Goal: Information Seeking & Learning: Learn about a topic

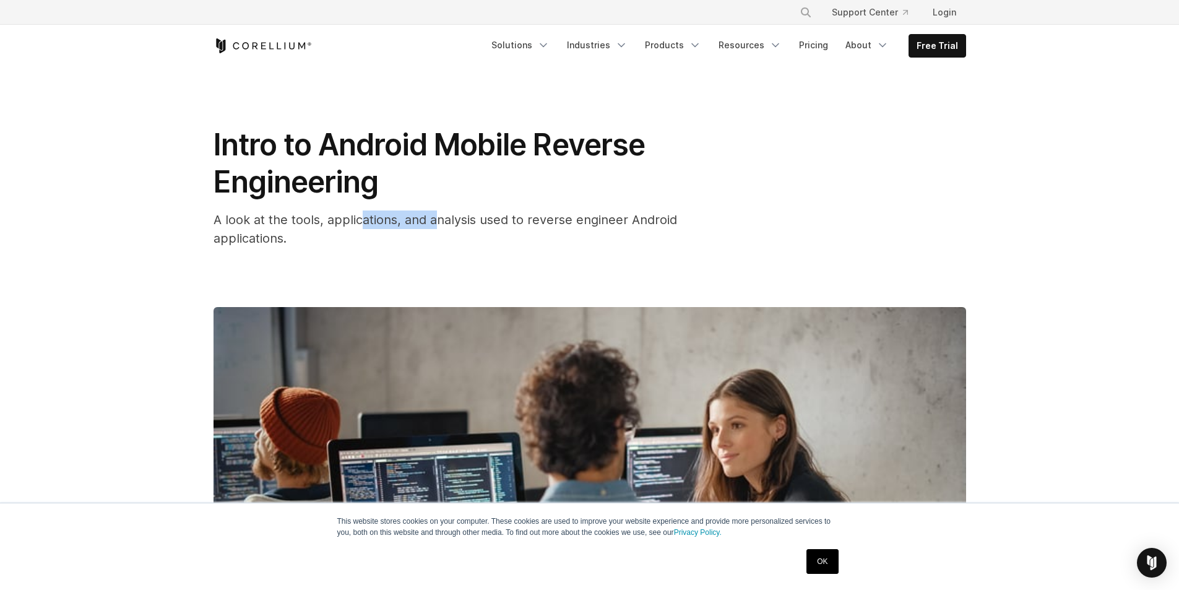
drag, startPoint x: 358, startPoint y: 223, endPoint x: 443, endPoint y: 224, distance: 84.2
click at [442, 224] on span "A look at the tools, applications, and analysis used to reverse engineer Androi…" at bounding box center [446, 228] width 464 height 33
drag, startPoint x: 451, startPoint y: 222, endPoint x: 513, endPoint y: 217, distance: 61.4
click at [454, 221] on span "A look at the tools, applications, and analysis used to reverse engineer Androi…" at bounding box center [446, 228] width 464 height 33
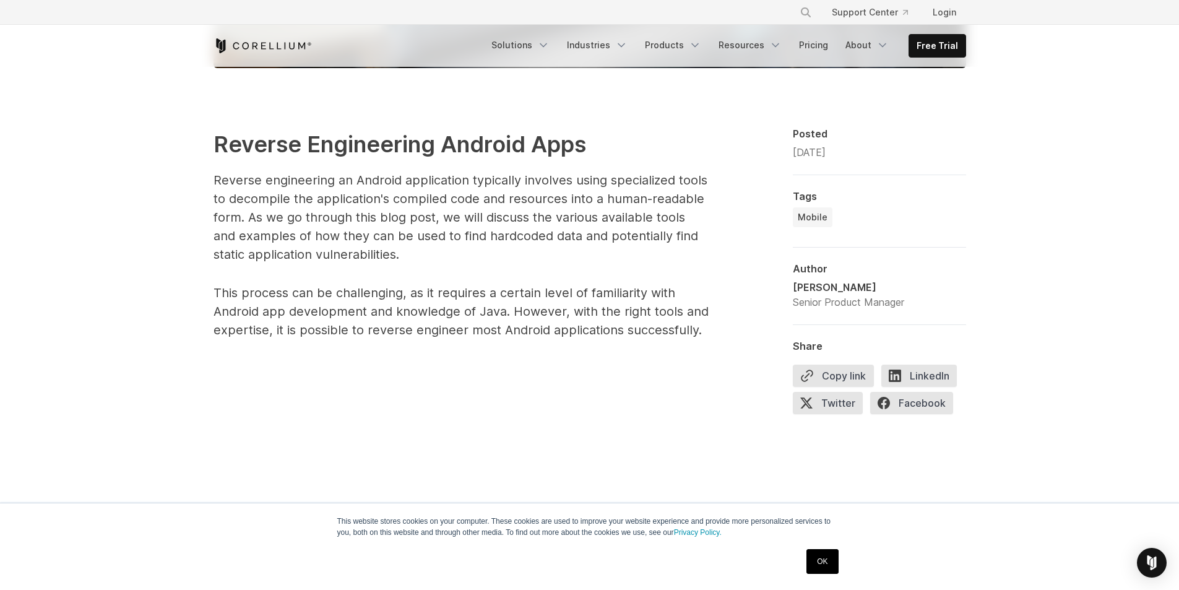
scroll to position [681, 0]
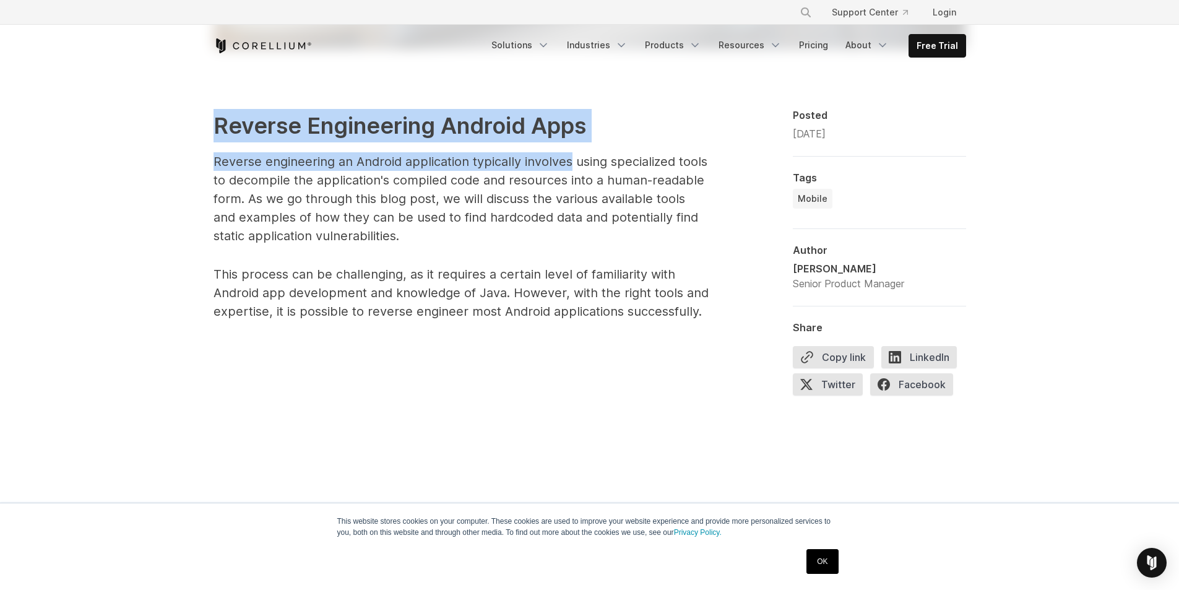
drag, startPoint x: 197, startPoint y: 132, endPoint x: 571, endPoint y: 162, distance: 375.1
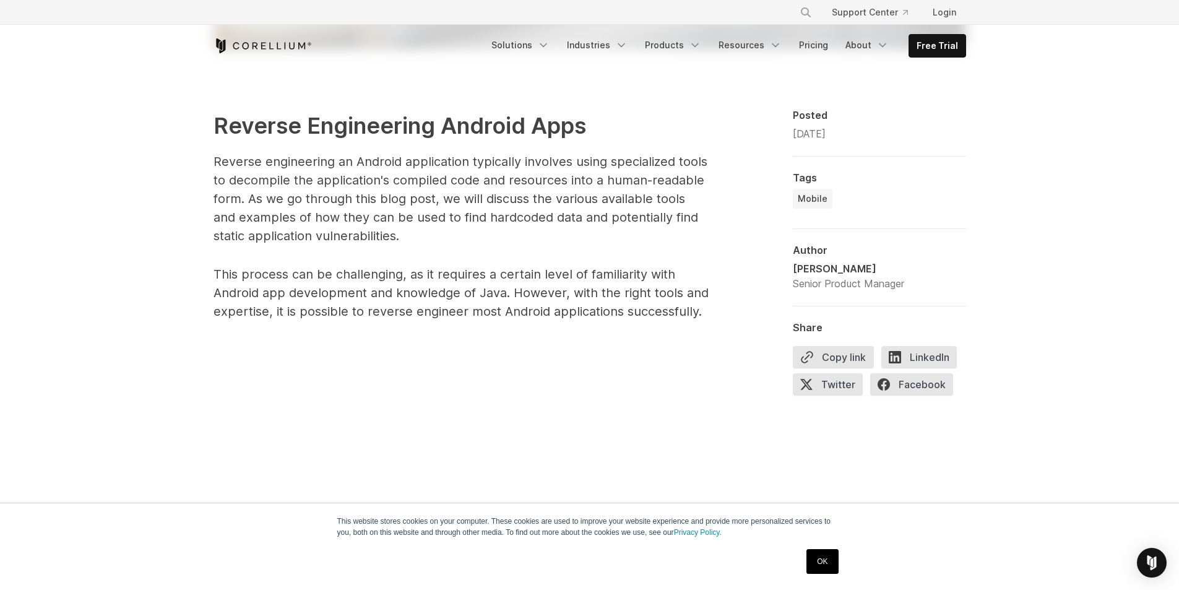
click at [641, 158] on p "Reverse engineering an Android application typically involves using specialized…" at bounding box center [461, 198] width 495 height 93
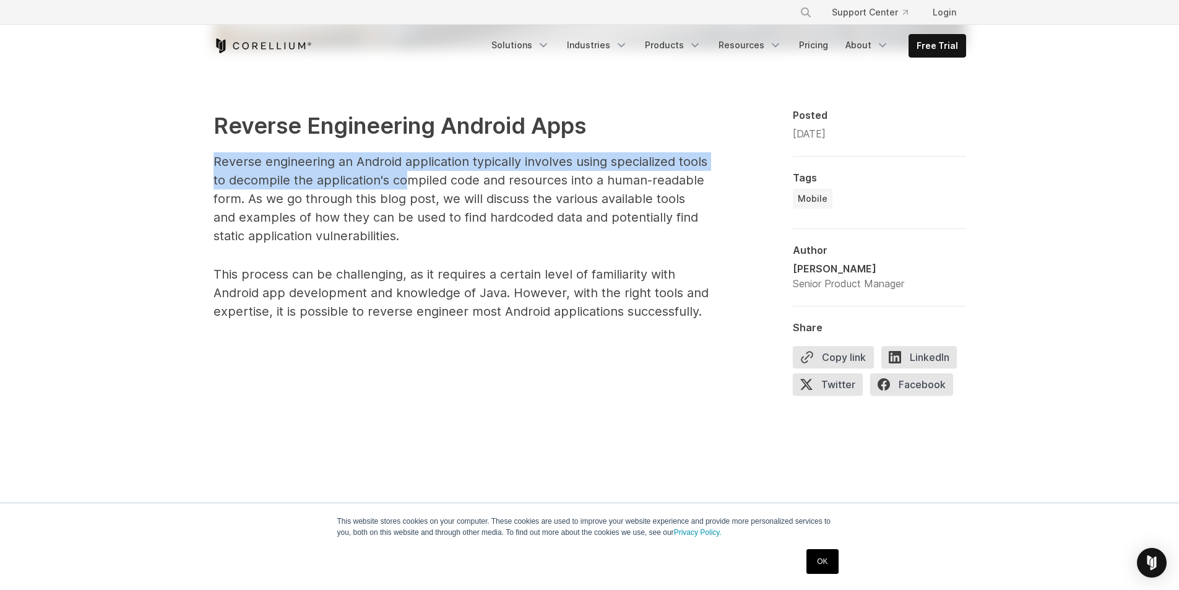
drag, startPoint x: 211, startPoint y: 167, endPoint x: 412, endPoint y: 179, distance: 201.5
click at [419, 176] on p "Reverse engineering an Android application typically involves using specialized…" at bounding box center [461, 198] width 495 height 93
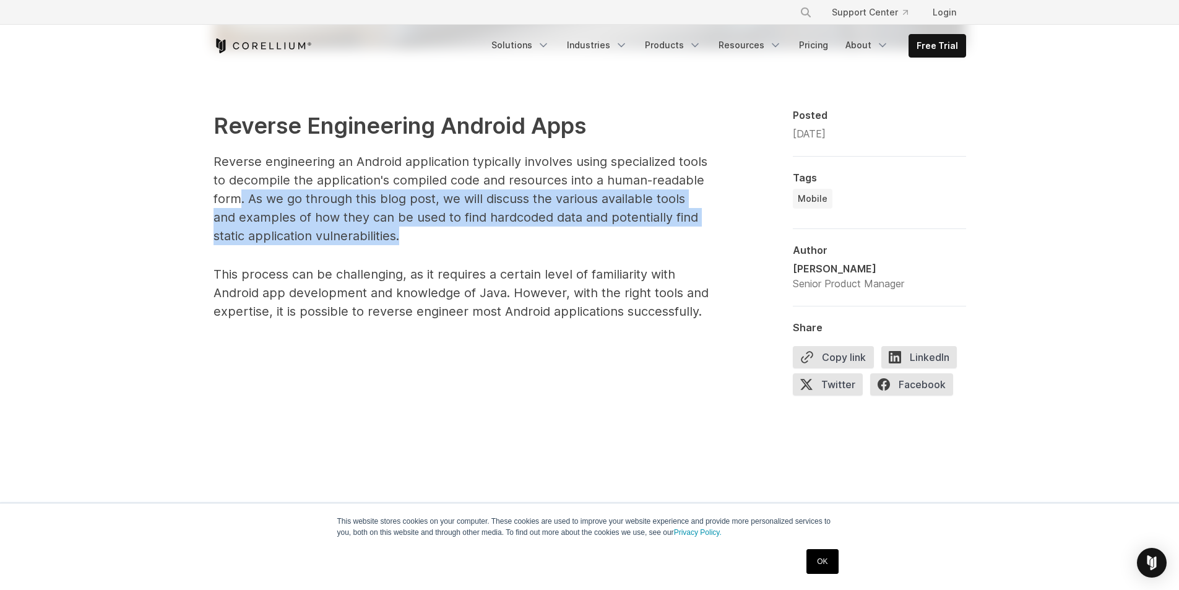
drag, startPoint x: 248, startPoint y: 205, endPoint x: 401, endPoint y: 232, distance: 155.3
click at [401, 232] on p "Reverse engineering an Android application typically involves using specialized…" at bounding box center [461, 198] width 495 height 93
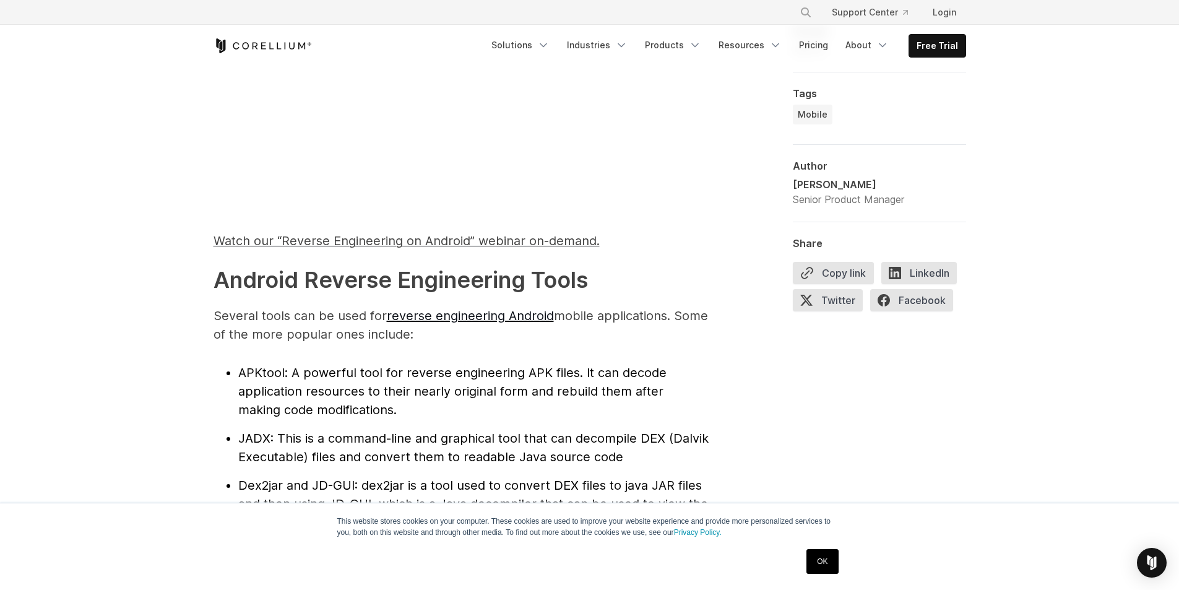
scroll to position [1238, 0]
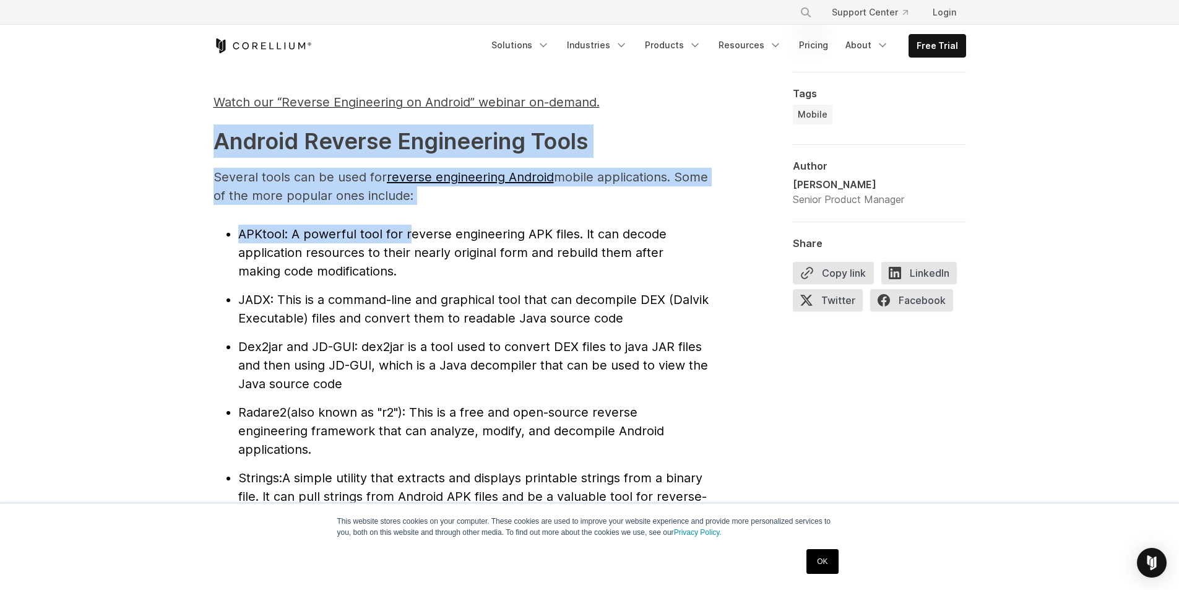
drag, startPoint x: 213, startPoint y: 144, endPoint x: 403, endPoint y: 237, distance: 211.5
click at [401, 234] on span ": A powerful tool for reverse engineering APK files. It can decode application …" at bounding box center [452, 253] width 428 height 52
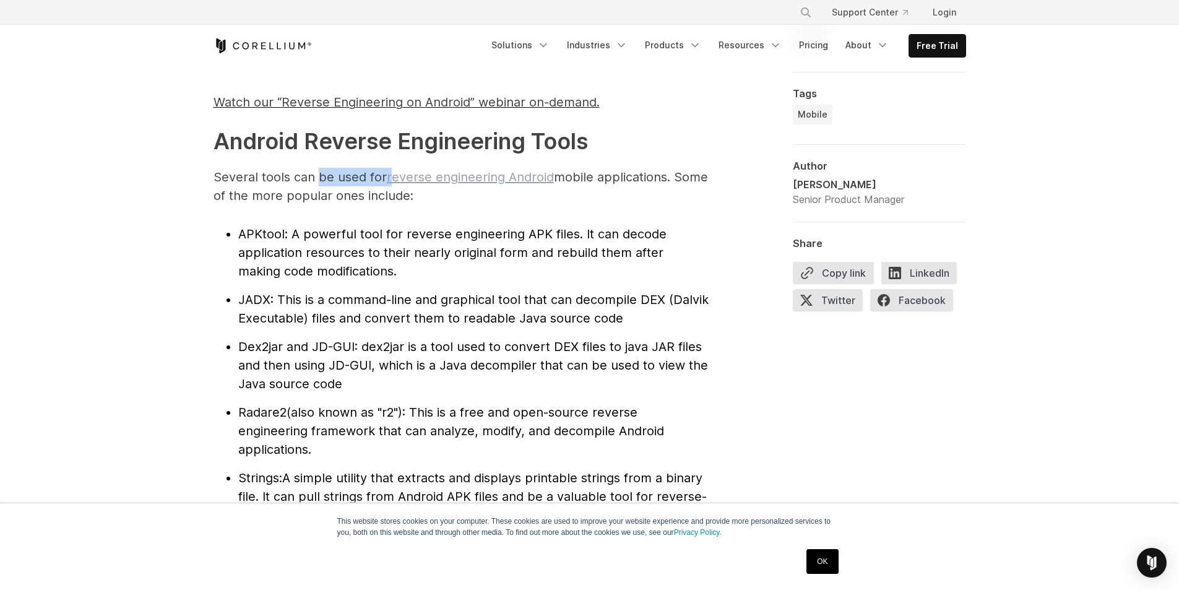
drag, startPoint x: 331, startPoint y: 180, endPoint x: 391, endPoint y: 184, distance: 60.2
click at [391, 184] on p "Several tools can be used for reverse engineering Android mobile applications. …" at bounding box center [461, 186] width 495 height 37
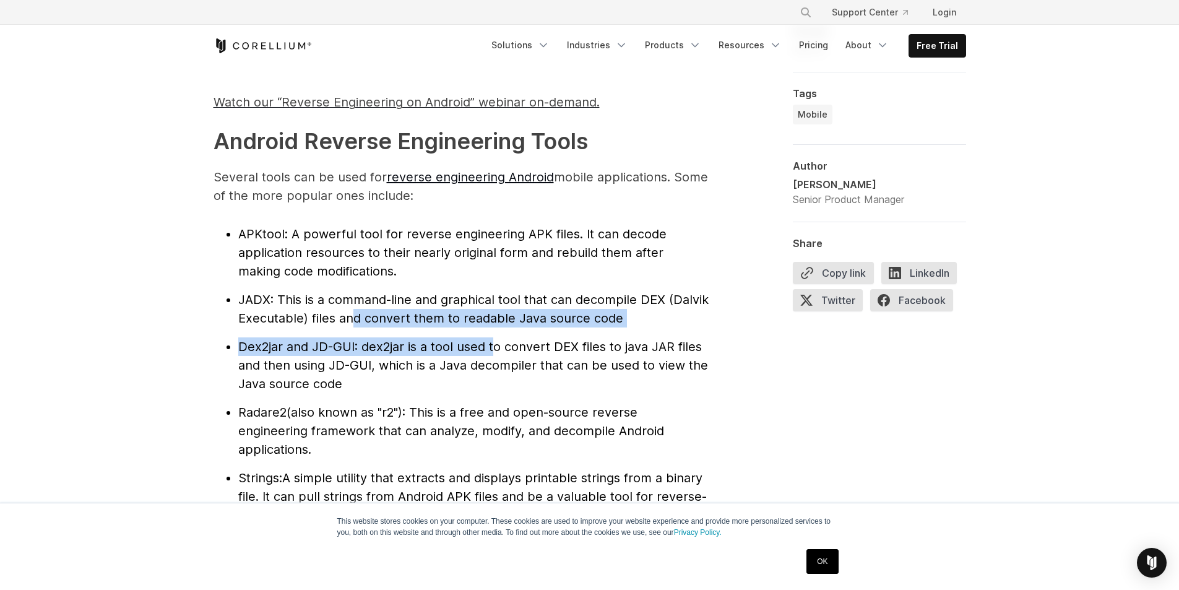
drag, startPoint x: 353, startPoint y: 321, endPoint x: 493, endPoint y: 331, distance: 140.3
click at [493, 331] on ul "APKtool : A powerful tool for reverse engineering APK files. It can decode appl…" at bounding box center [461, 375] width 495 height 300
click at [497, 331] on ul "APKtool : A powerful tool for reverse engineering APK files. It can decode appl…" at bounding box center [461, 375] width 495 height 300
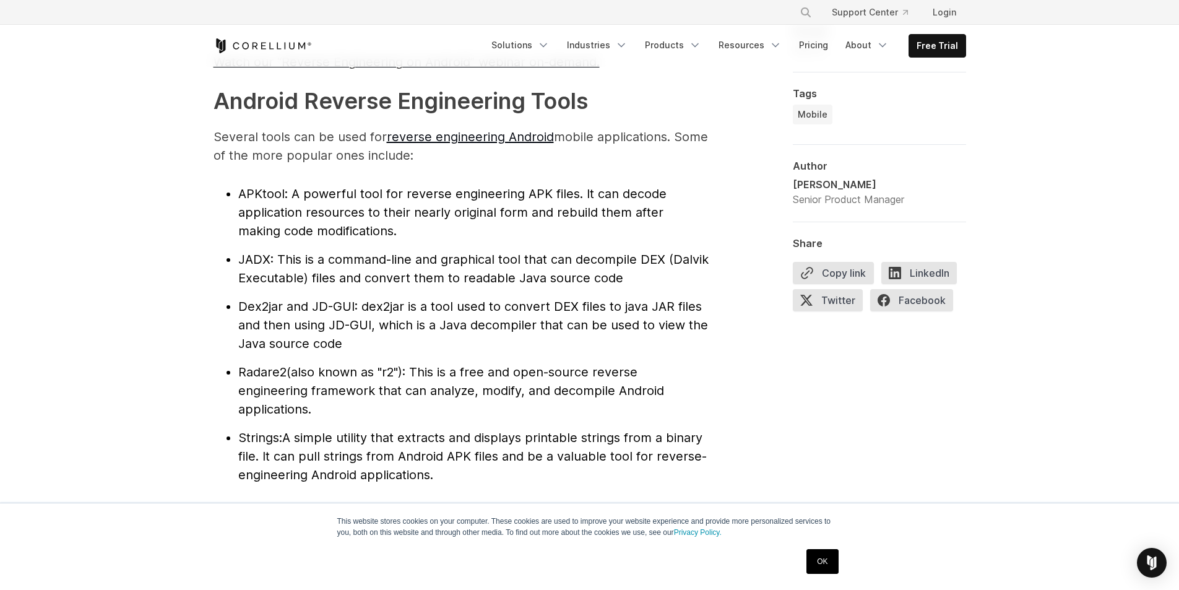
scroll to position [1300, 0]
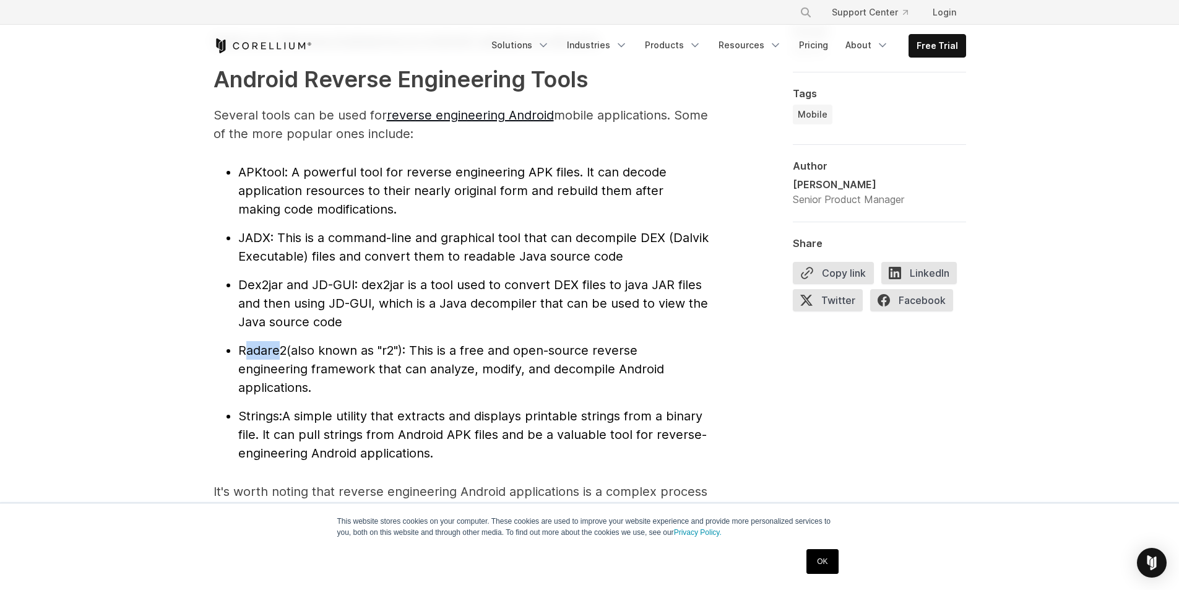
drag, startPoint x: 246, startPoint y: 351, endPoint x: 284, endPoint y: 345, distance: 38.2
click at [283, 346] on span "Radare2" at bounding box center [262, 350] width 48 height 15
click at [284, 345] on span "Radare2" at bounding box center [262, 350] width 48 height 15
click at [256, 344] on span "Radare2" at bounding box center [262, 350] width 48 height 15
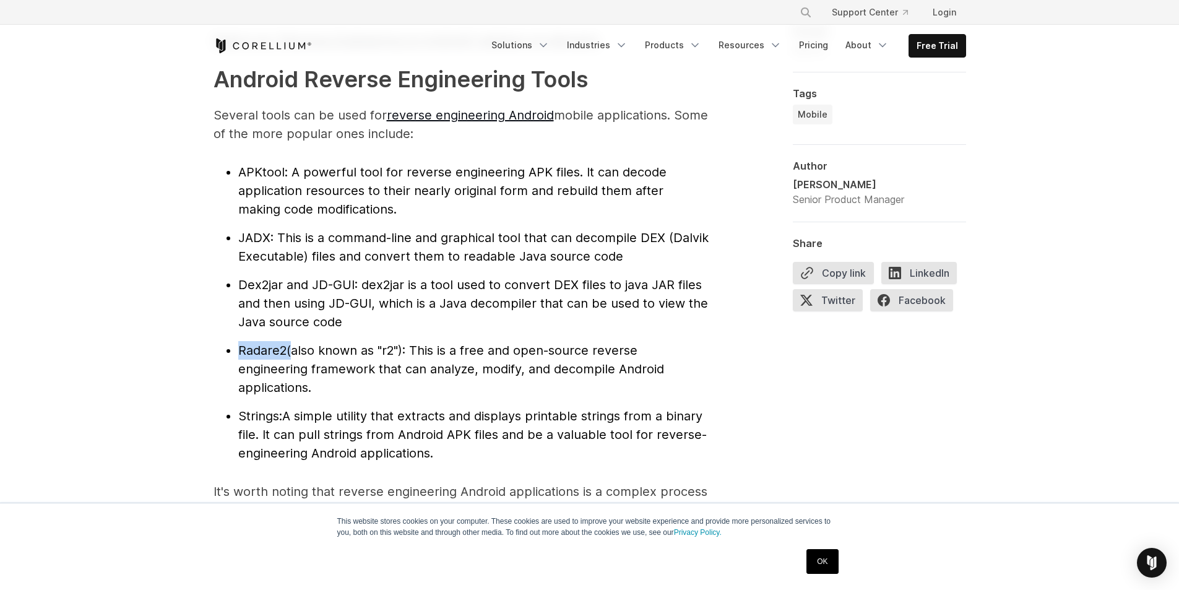
click at [256, 344] on span "Radare2" at bounding box center [262, 350] width 48 height 15
copy li "Radare2"
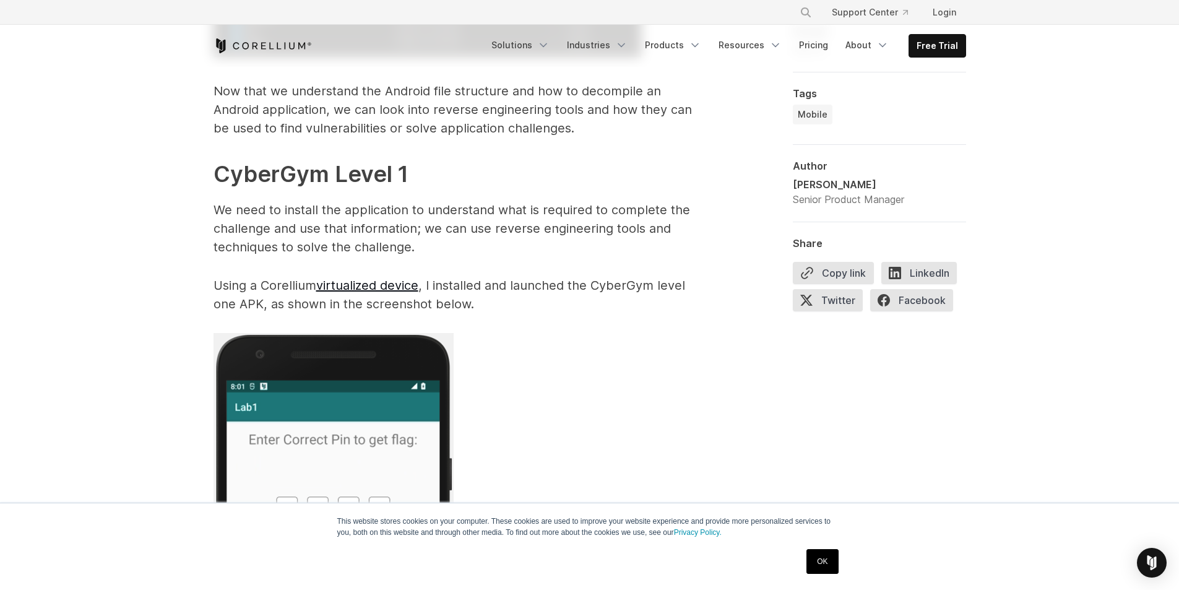
scroll to position [2291, 0]
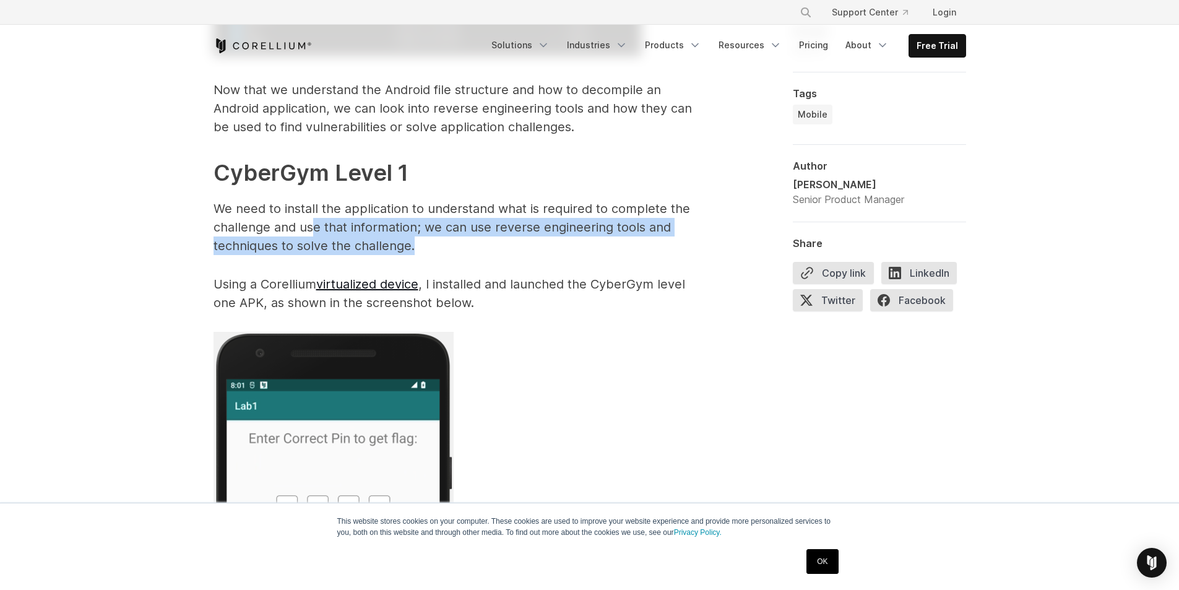
drag, startPoint x: 430, startPoint y: 238, endPoint x: 475, endPoint y: 238, distance: 45.8
click at [475, 238] on p "We need to install the application to understand what is required to complete t…" at bounding box center [461, 227] width 495 height 56
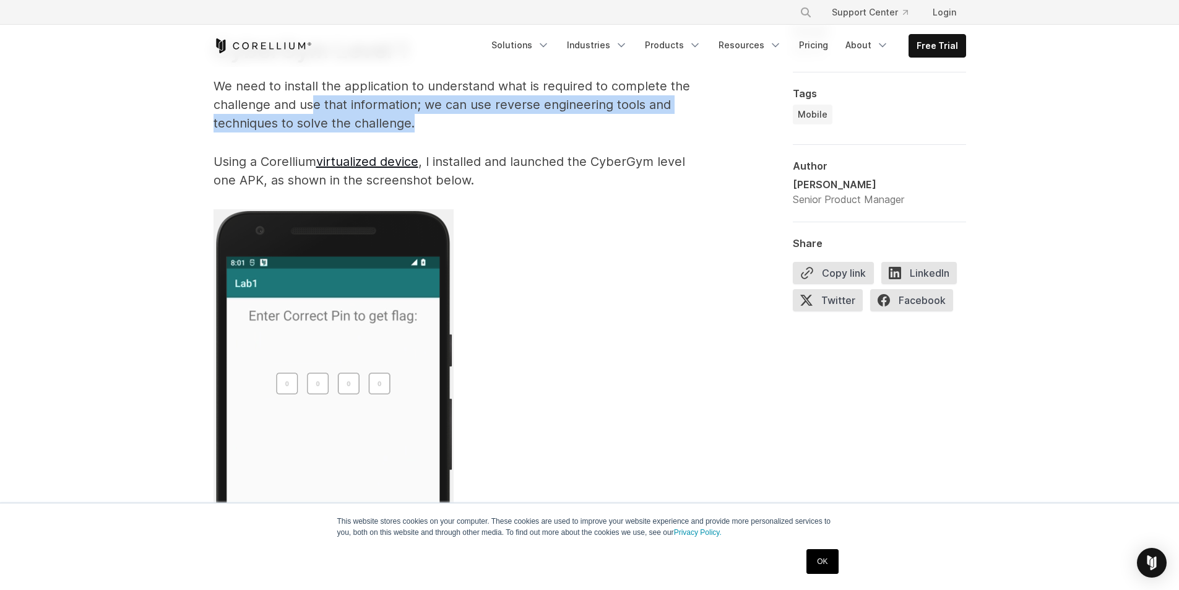
scroll to position [2414, 0]
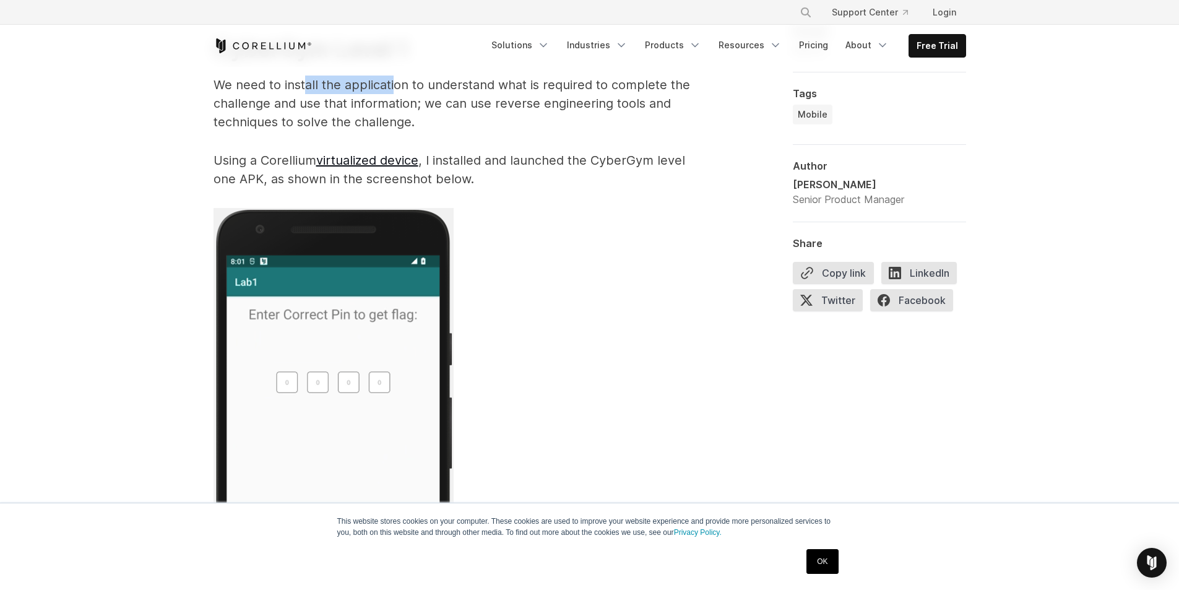
drag, startPoint x: 303, startPoint y: 90, endPoint x: 393, endPoint y: 86, distance: 89.8
click at [393, 86] on p "We need to install the application to understand what is required to complete t…" at bounding box center [461, 104] width 495 height 56
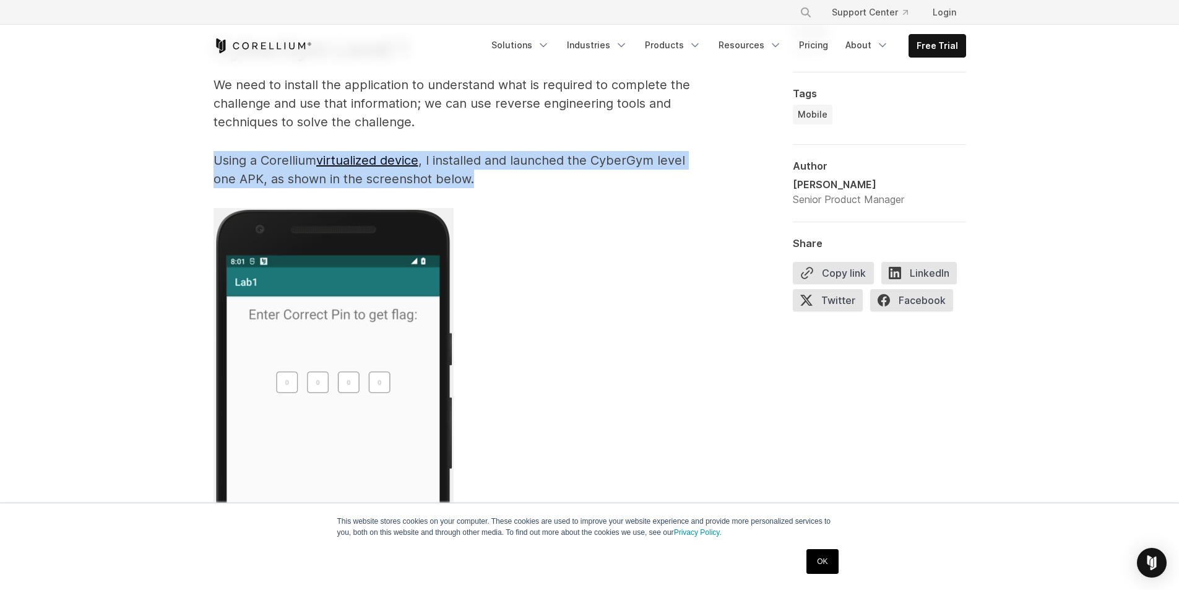
drag, startPoint x: 214, startPoint y: 157, endPoint x: 471, endPoint y: 172, distance: 257.4
click at [471, 172] on p "Using a Corellium virtualized device , I installed and launched the CyberGym le…" at bounding box center [461, 169] width 495 height 37
click at [473, 172] on p "Using a Corellium virtualized device , I installed and launched the CyberGym le…" at bounding box center [461, 169] width 495 height 37
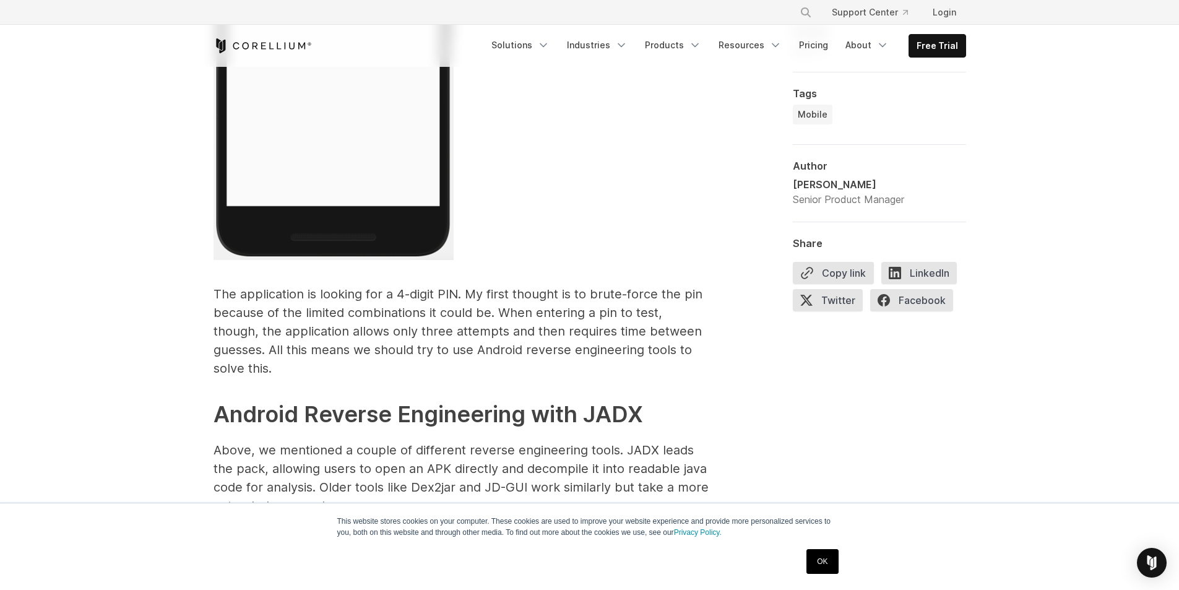
scroll to position [2910, 0]
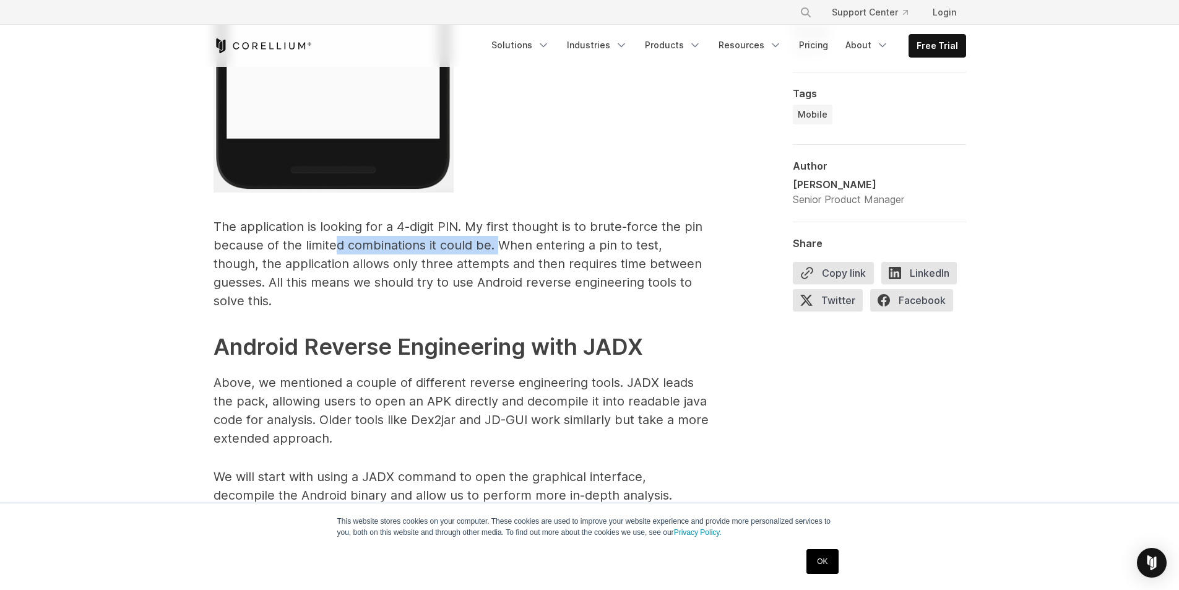
drag, startPoint x: 349, startPoint y: 246, endPoint x: 500, endPoint y: 253, distance: 151.2
click at [500, 253] on p "The application is looking for a 4-digit PIN. My first thought is to brute-forc…" at bounding box center [461, 263] width 495 height 93
drag, startPoint x: 319, startPoint y: 254, endPoint x: 449, endPoint y: 254, distance: 130.0
click at [449, 254] on p "The application is looking for a 4-digit PIN. My first thought is to brute-forc…" at bounding box center [461, 263] width 495 height 93
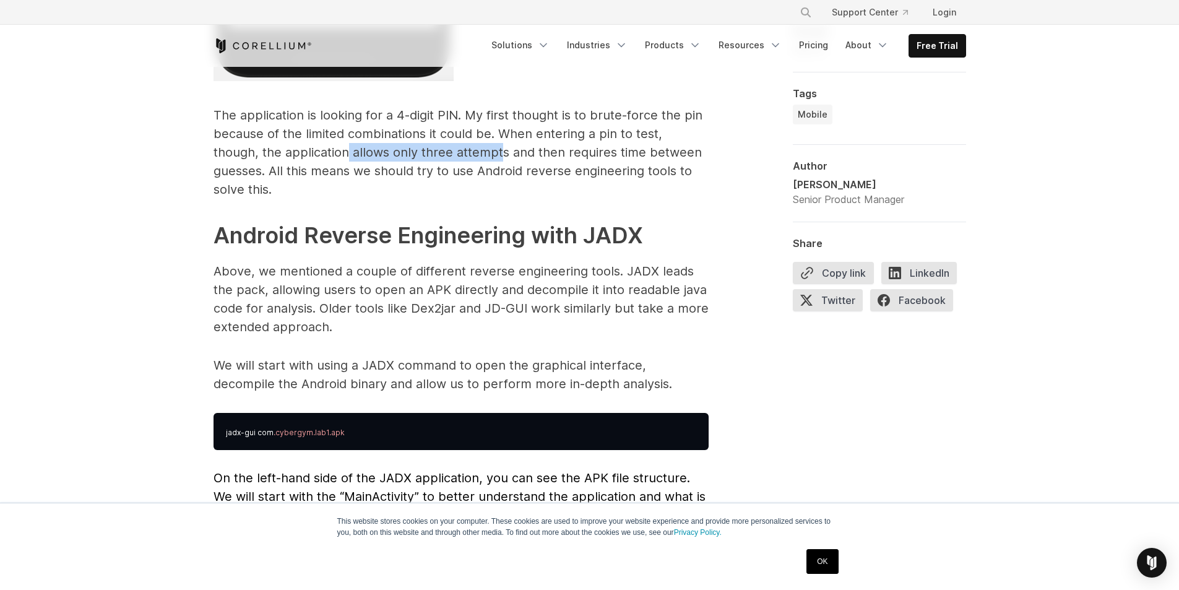
scroll to position [3033, 0]
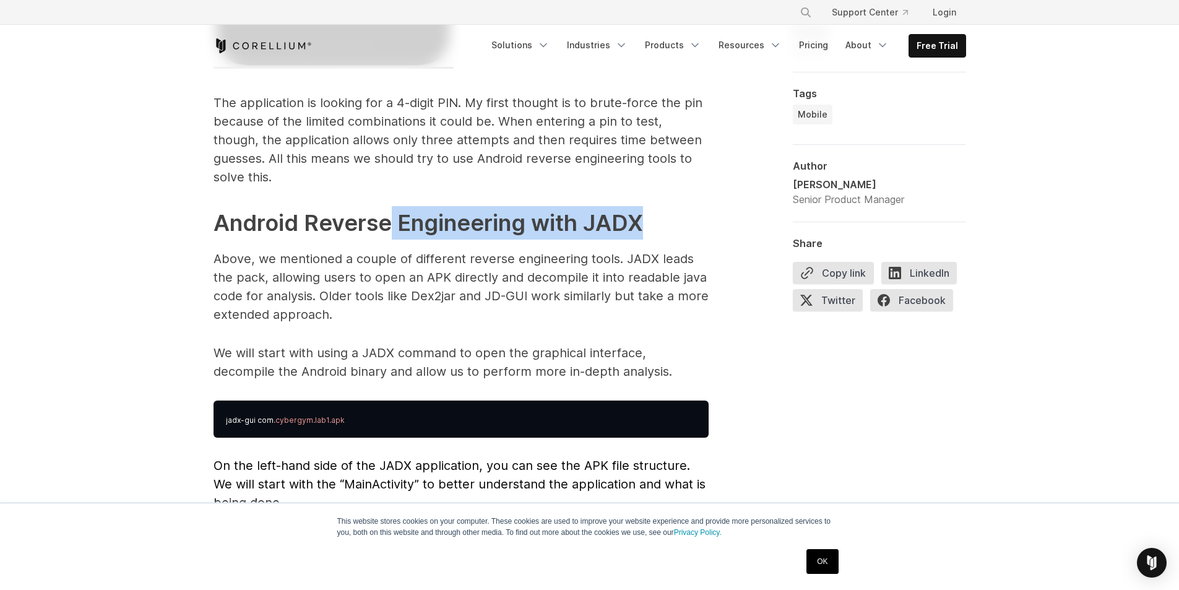
drag, startPoint x: 514, startPoint y: 209, endPoint x: 681, endPoint y: 217, distance: 166.7
click at [681, 217] on h2 "Android Reverse Engineering with JADX" at bounding box center [461, 222] width 495 height 33
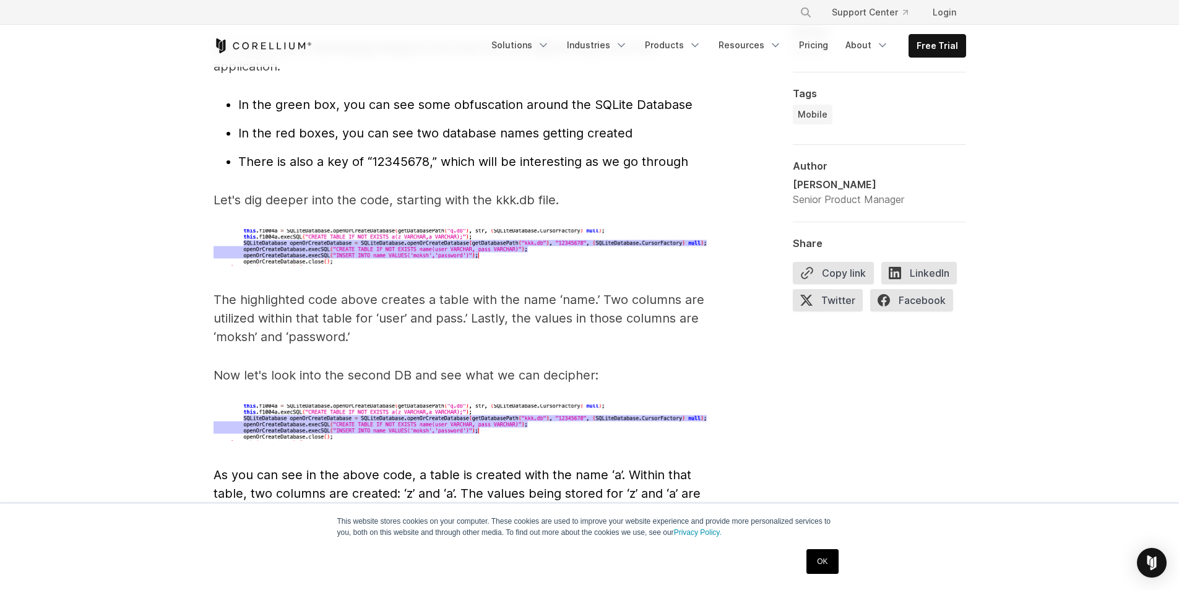
scroll to position [4024, 0]
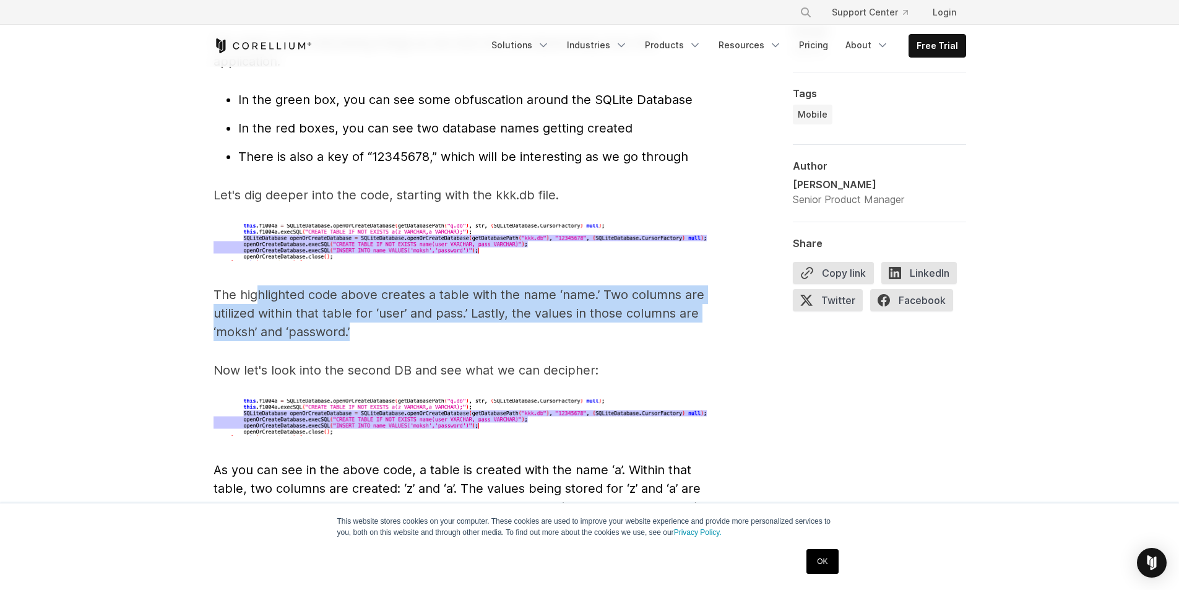
drag, startPoint x: 261, startPoint y: 272, endPoint x: 443, endPoint y: 319, distance: 188.4
click at [443, 319] on p "The highlighted code above creates a table with the name ‘name.’ Two columns ar…" at bounding box center [461, 313] width 495 height 56
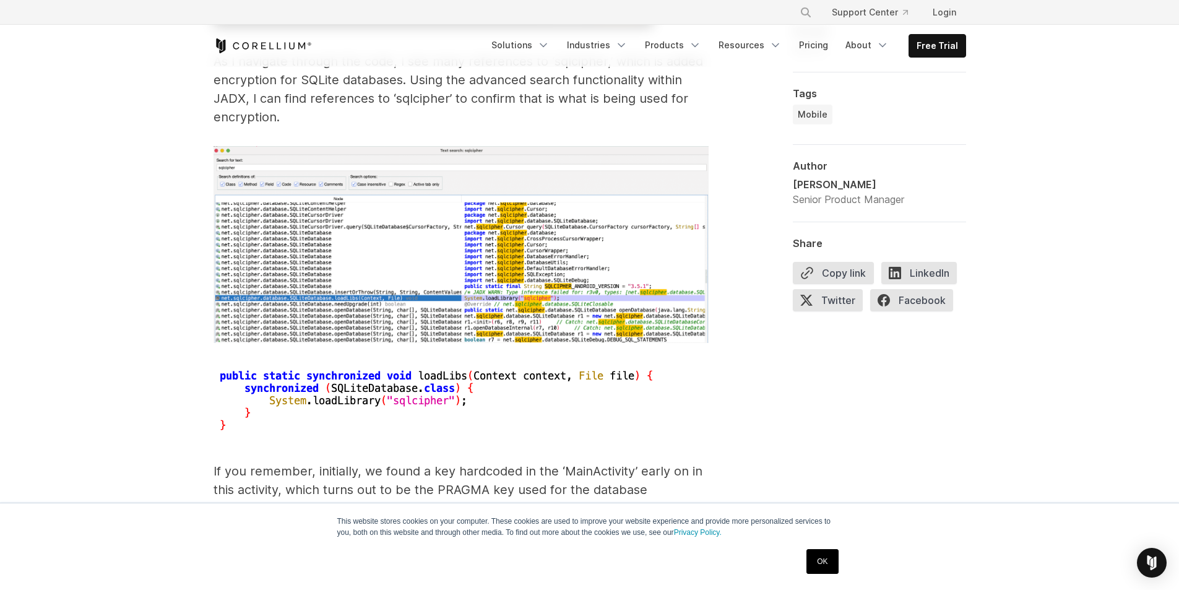
scroll to position [5510, 0]
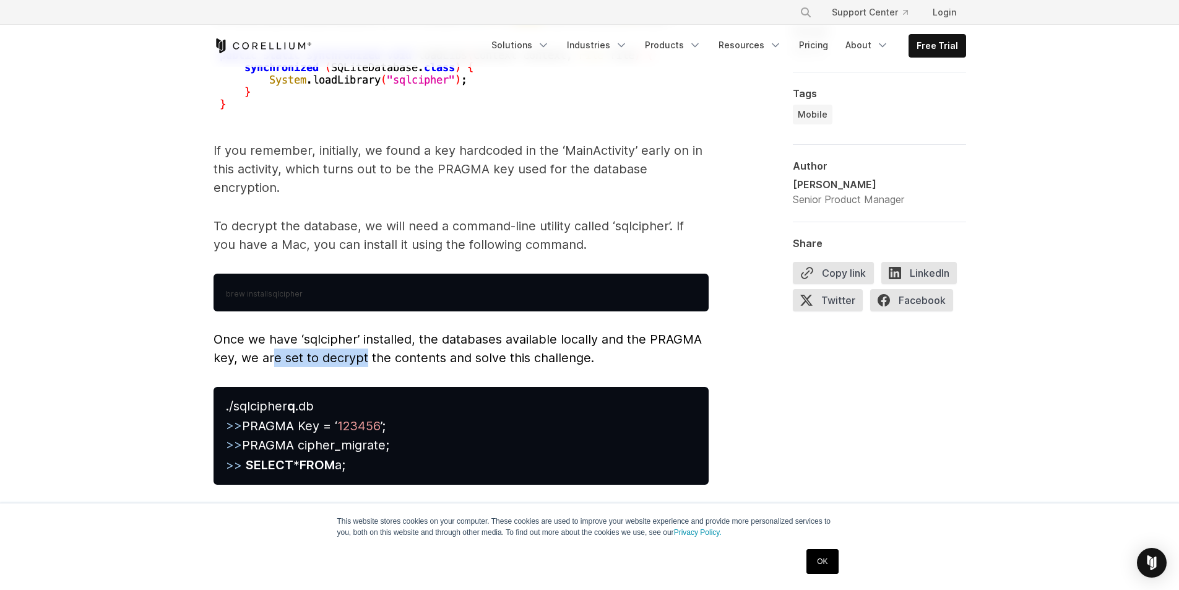
drag, startPoint x: 352, startPoint y: 340, endPoint x: 366, endPoint y: 339, distance: 13.6
click at [366, 339] on span "Once we have ‘sqlcipher’ installed, the databases available locally and the PRA…" at bounding box center [458, 348] width 488 height 33
drag, startPoint x: 350, startPoint y: 326, endPoint x: 547, endPoint y: 327, distance: 196.9
click at [547, 332] on span "Once we have ‘sqlcipher’ installed, the databases available locally and the PRA…" at bounding box center [458, 348] width 488 height 33
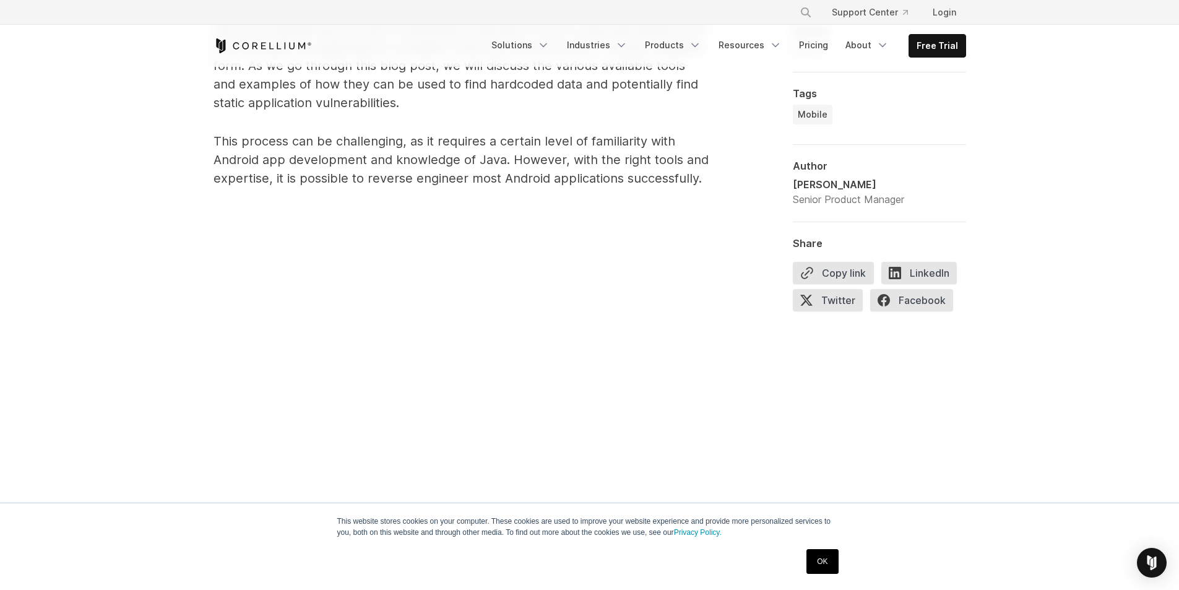
scroll to position [1052, 0]
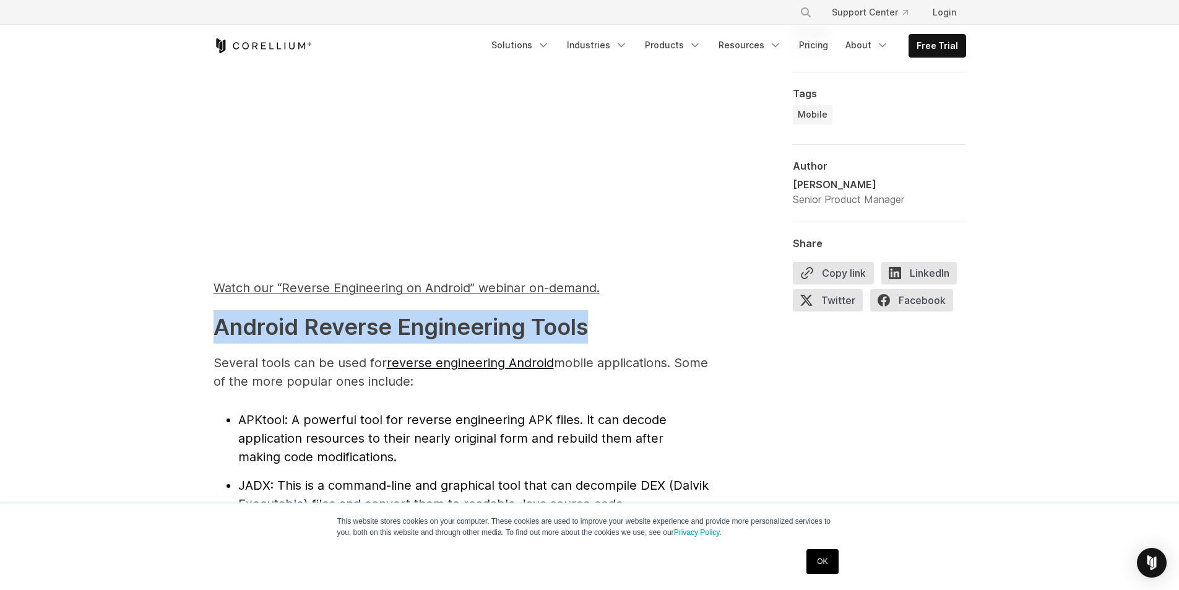
drag, startPoint x: 183, startPoint y: 331, endPoint x: 631, endPoint y: 313, distance: 448.5
drag, startPoint x: 179, startPoint y: 363, endPoint x: 418, endPoint y: 383, distance: 239.7
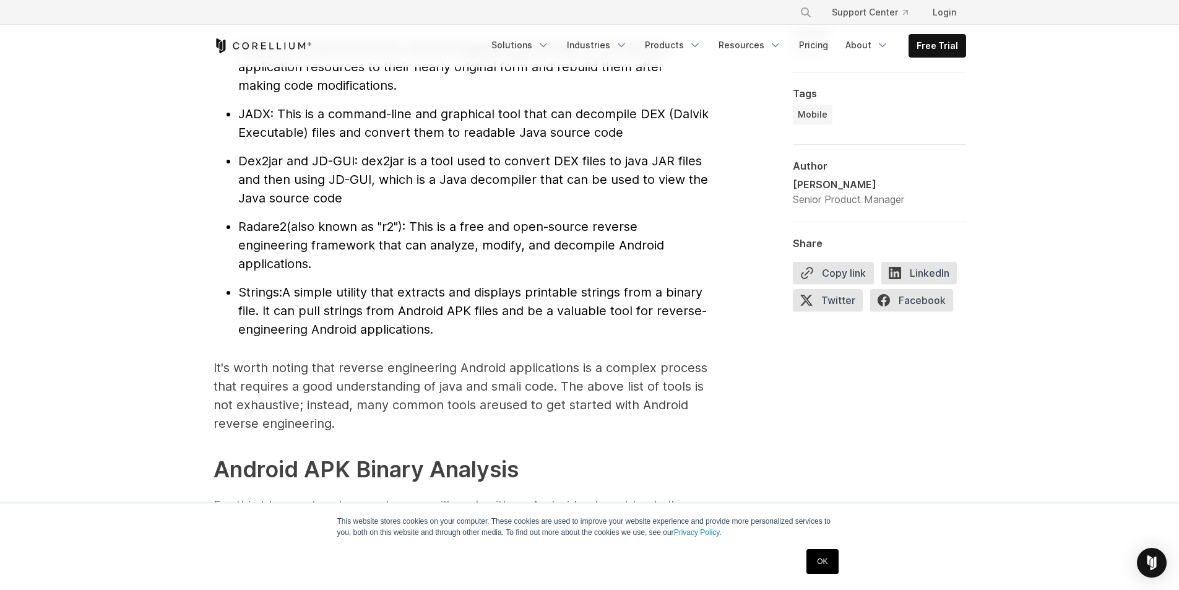
scroll to position [1300, 0]
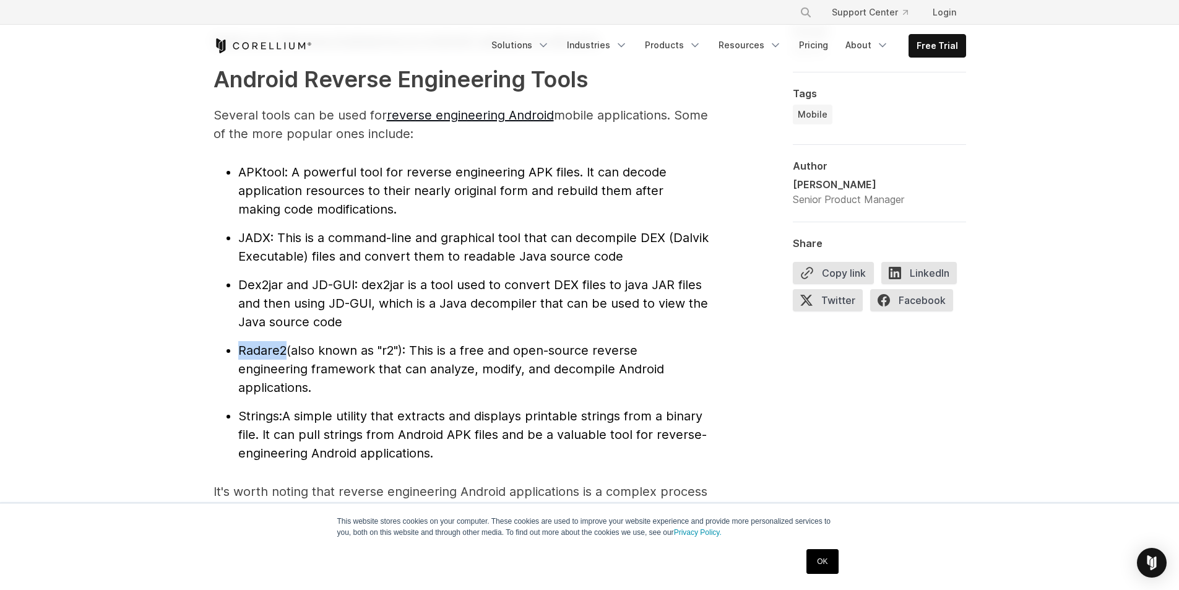
drag, startPoint x: 235, startPoint y: 349, endPoint x: 287, endPoint y: 348, distance: 52.6
click at [287, 348] on ul "APKtool : A powerful tool for reverse engineering APK files. It can decode appl…" at bounding box center [461, 313] width 495 height 300
copy span "Radare2"
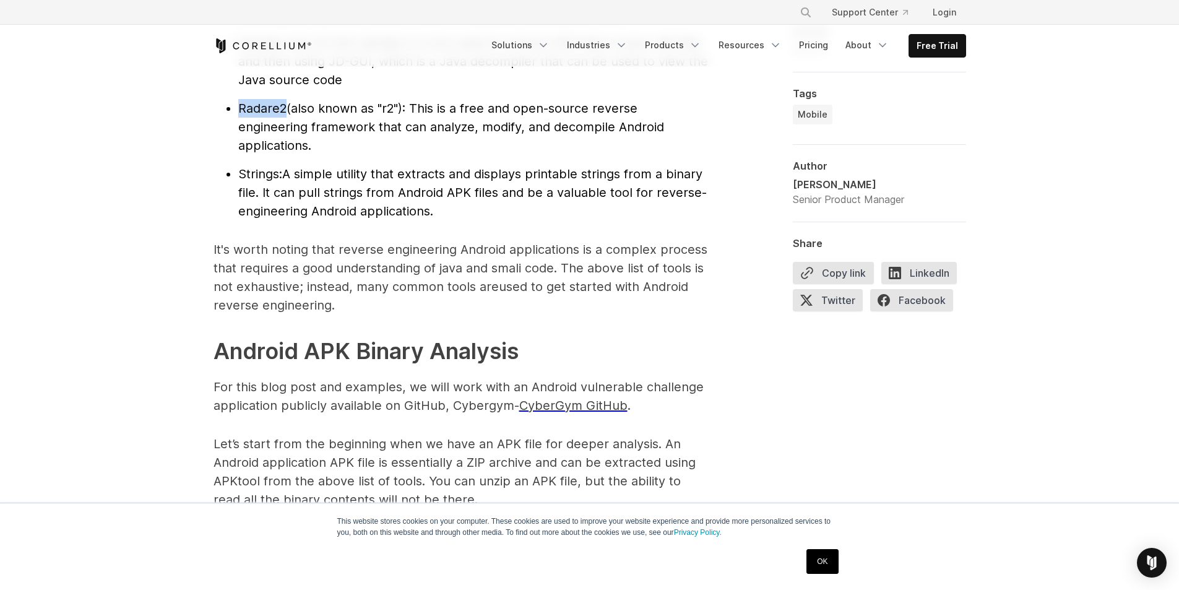
scroll to position [1548, 0]
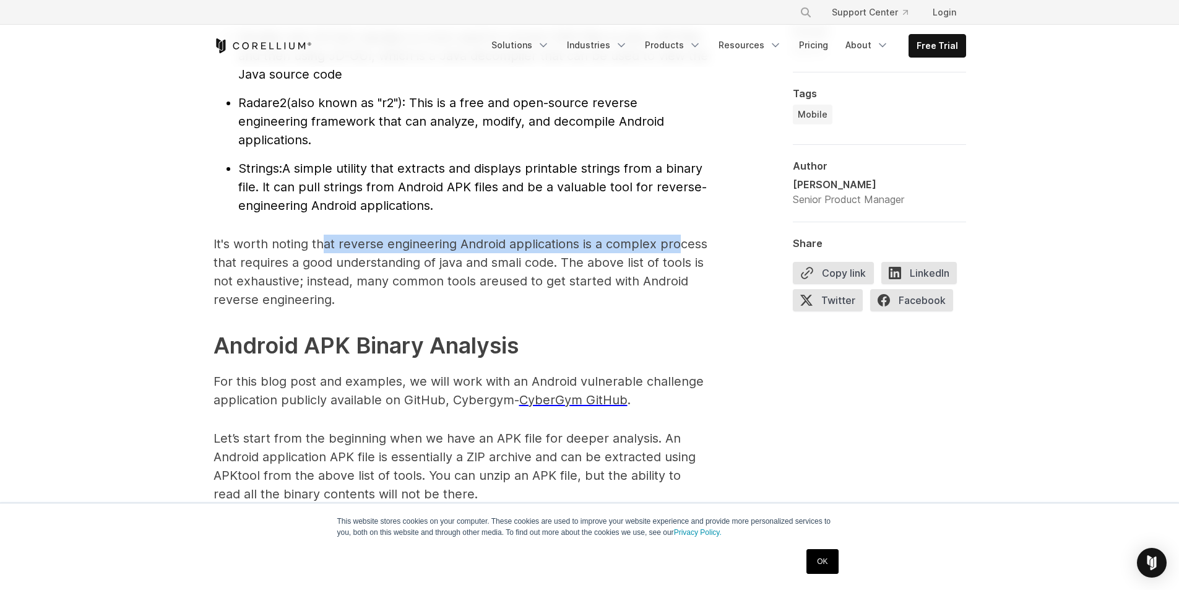
drag, startPoint x: 326, startPoint y: 233, endPoint x: 675, endPoint y: 243, distance: 349.9
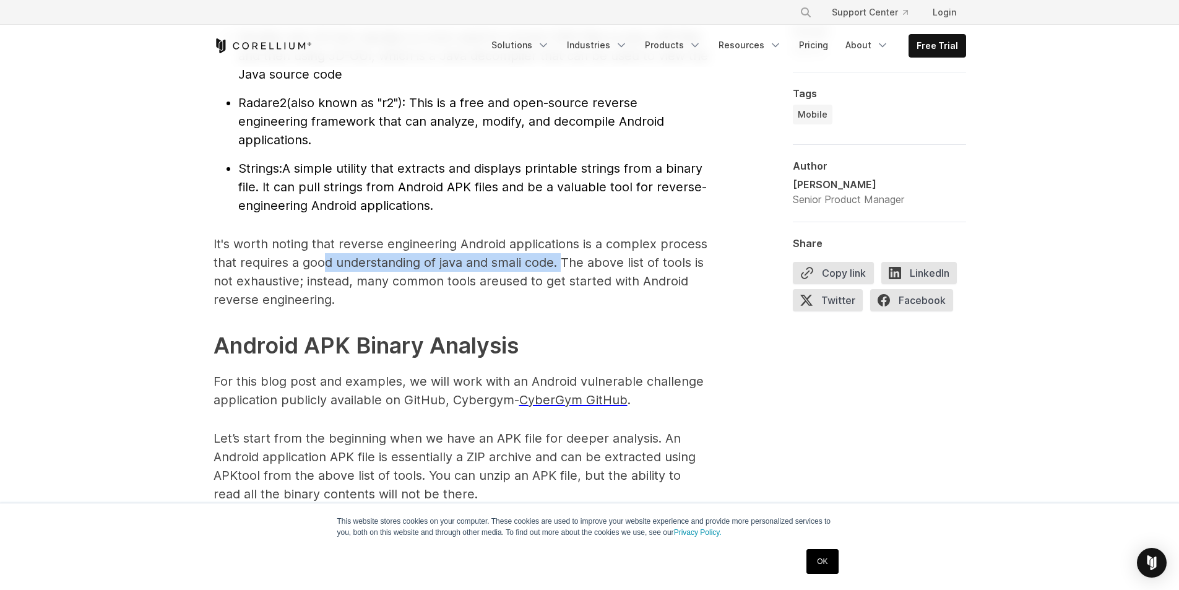
drag, startPoint x: 326, startPoint y: 270, endPoint x: 560, endPoint y: 264, distance: 233.5
click at [560, 264] on p "It's worth noting that reverse engineering Android applications is a complex pr…" at bounding box center [461, 272] width 495 height 74
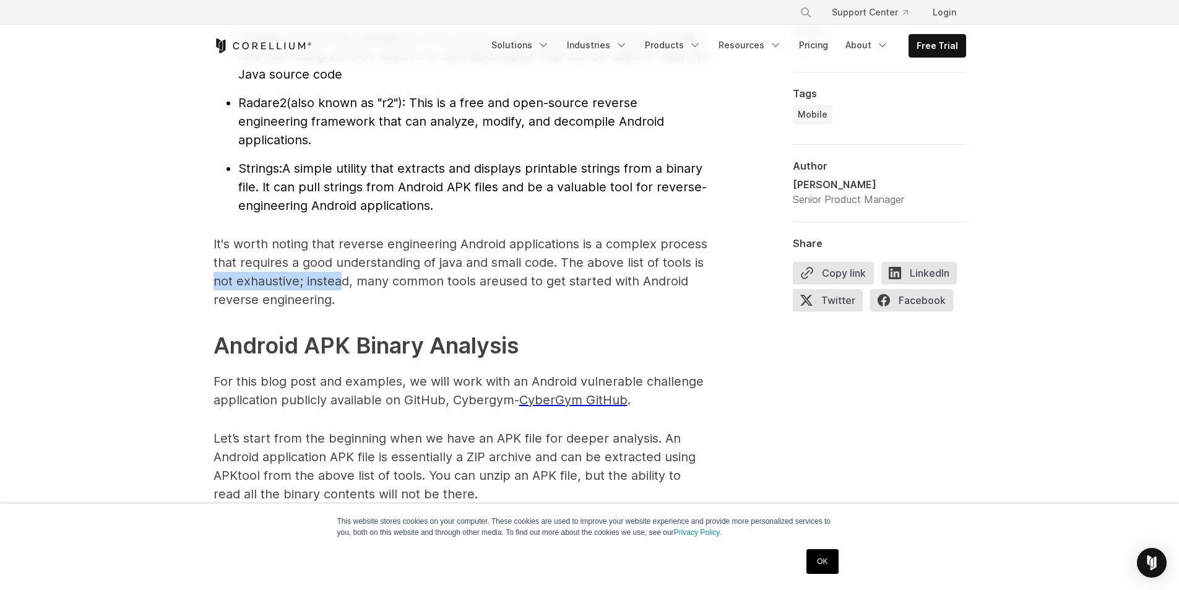
drag, startPoint x: 200, startPoint y: 284, endPoint x: 341, endPoint y: 286, distance: 141.2
drag, startPoint x: 343, startPoint y: 308, endPoint x: 243, endPoint y: 299, distance: 100.0
click at [243, 299] on p "It's worth noting that reverse engineering Android applications is a complex pr…" at bounding box center [461, 272] width 495 height 74
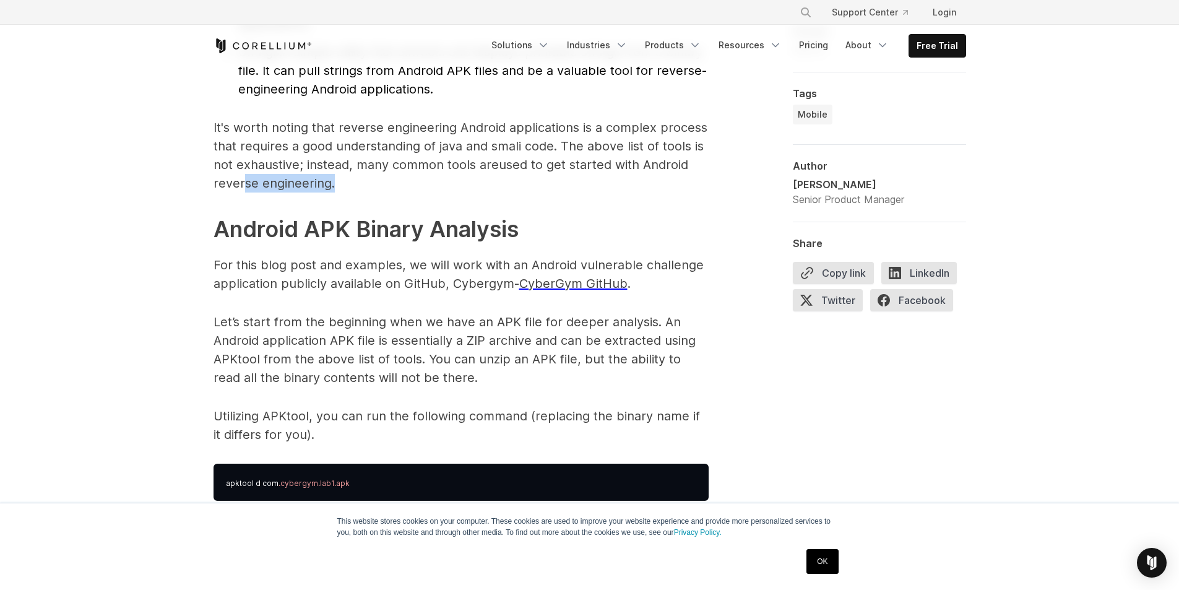
scroll to position [1672, 0]
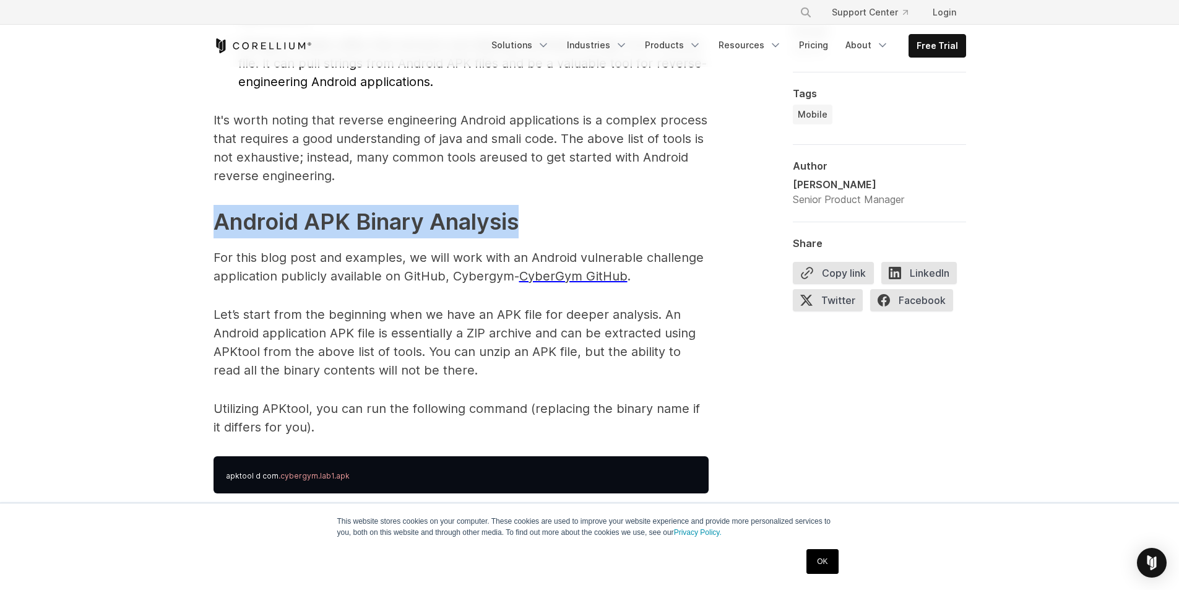
drag, startPoint x: 224, startPoint y: 229, endPoint x: 539, endPoint y: 221, distance: 314.6
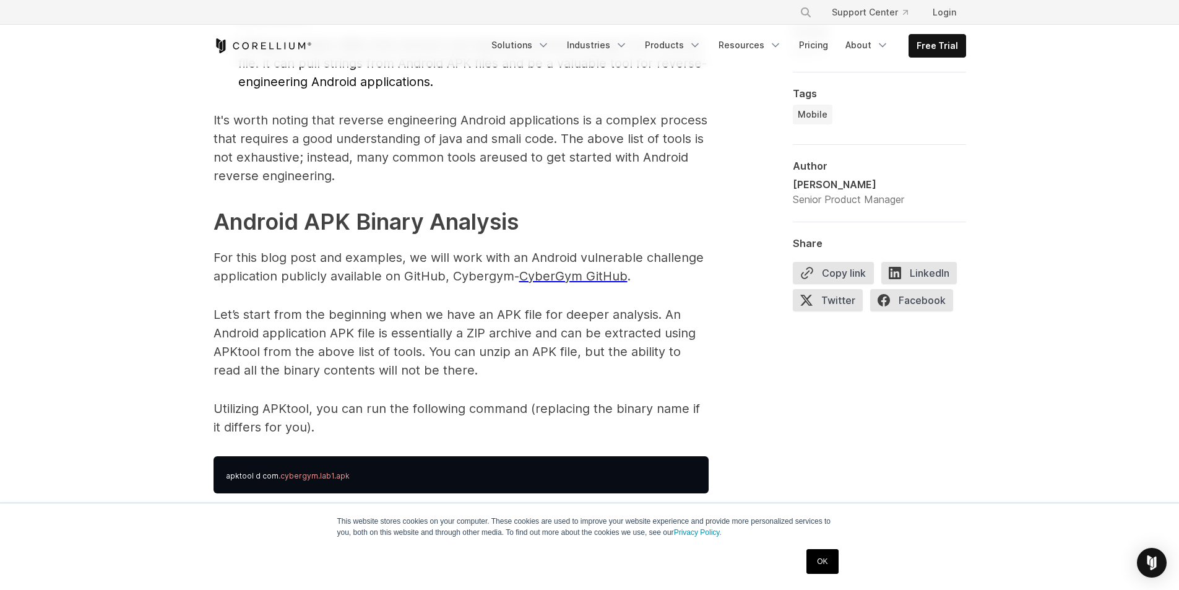
drag, startPoint x: 275, startPoint y: 254, endPoint x: 717, endPoint y: 236, distance: 442.4
drag, startPoint x: 204, startPoint y: 275, endPoint x: 284, endPoint y: 282, distance: 79.5
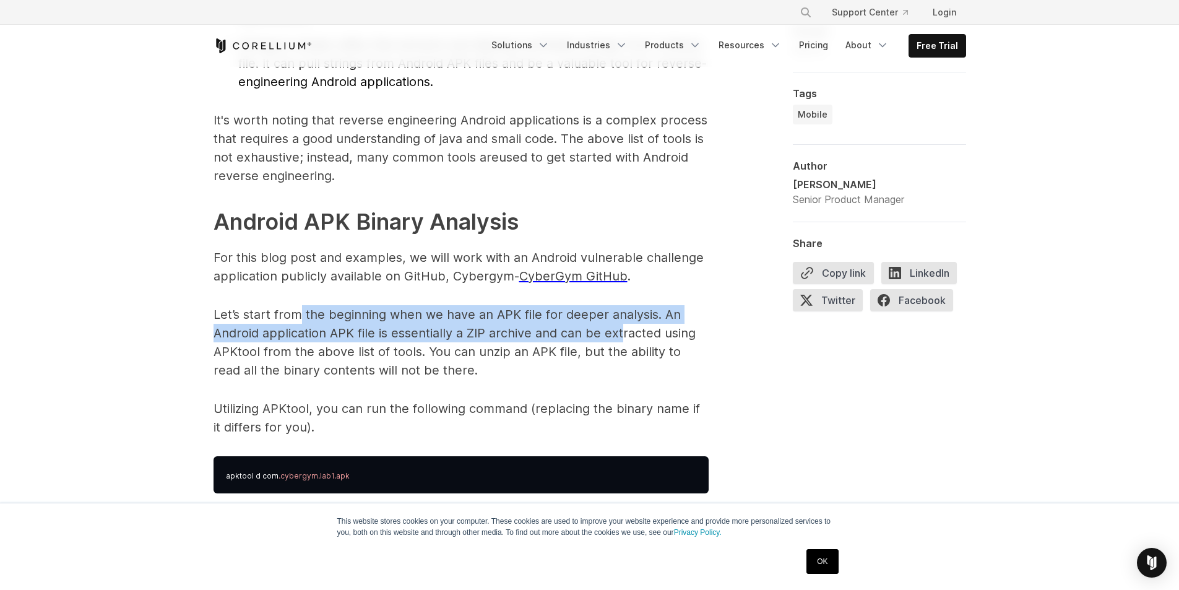
drag, startPoint x: 300, startPoint y: 317, endPoint x: 623, endPoint y: 325, distance: 323.9
click at [623, 325] on p "Let’s start from the beginning when we have an APK file for deeper analysis. An…" at bounding box center [461, 342] width 495 height 74
click at [335, 339] on p "Let’s start from the beginning when we have an APK file for deeper analysis. An…" at bounding box center [461, 342] width 495 height 74
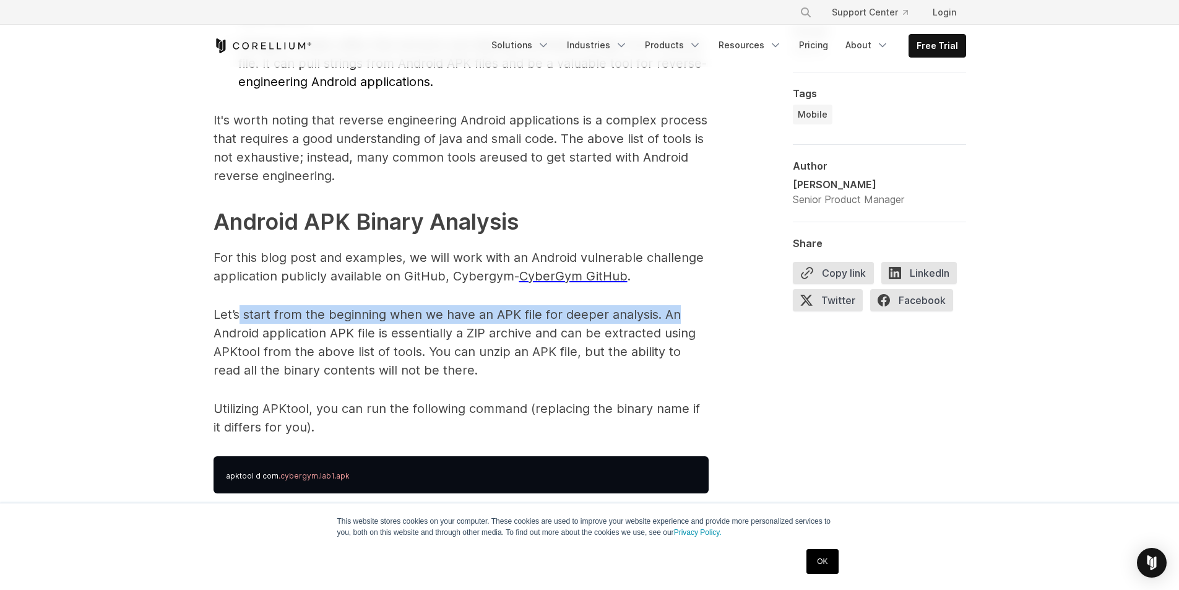
drag, startPoint x: 322, startPoint y: 305, endPoint x: 692, endPoint y: 309, distance: 369.6
click at [692, 309] on p "Let’s start from the beginning when we have an APK file for deeper analysis. An…" at bounding box center [461, 342] width 495 height 74
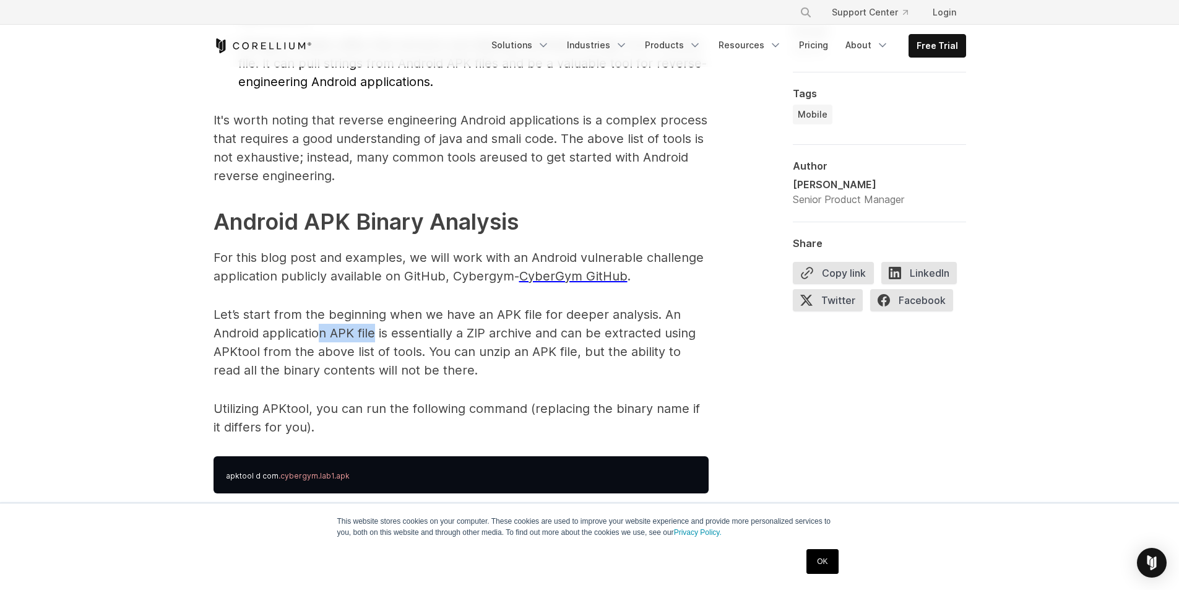
drag, startPoint x: 321, startPoint y: 331, endPoint x: 372, endPoint y: 331, distance: 50.8
click at [372, 331] on p "Let’s start from the beginning when we have an APK file for deeper analysis. An…" at bounding box center [461, 342] width 495 height 74
drag, startPoint x: 467, startPoint y: 338, endPoint x: 523, endPoint y: 338, distance: 55.7
click at [519, 338] on p "Let’s start from the beginning when we have an APK file for deeper analysis. An…" at bounding box center [461, 342] width 495 height 74
click at [543, 338] on p "Let’s start from the beginning when we have an APK file for deeper analysis. An…" at bounding box center [461, 342] width 495 height 74
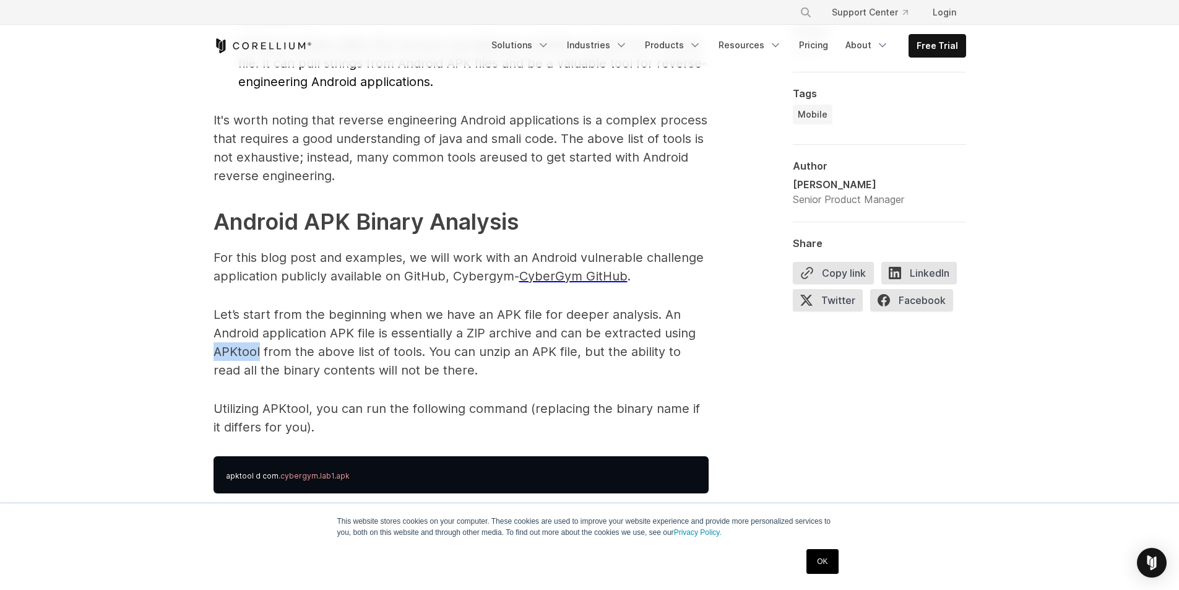
drag, startPoint x: 216, startPoint y: 356, endPoint x: 259, endPoint y: 352, distance: 43.5
click at [259, 352] on p "Let’s start from the beginning when we have an APK file for deeper analysis. An…" at bounding box center [461, 342] width 495 height 74
drag, startPoint x: 292, startPoint y: 353, endPoint x: 441, endPoint y: 360, distance: 148.7
click at [441, 360] on p "Let’s start from the beginning when we have an APK file for deeper analysis. An…" at bounding box center [461, 342] width 495 height 74
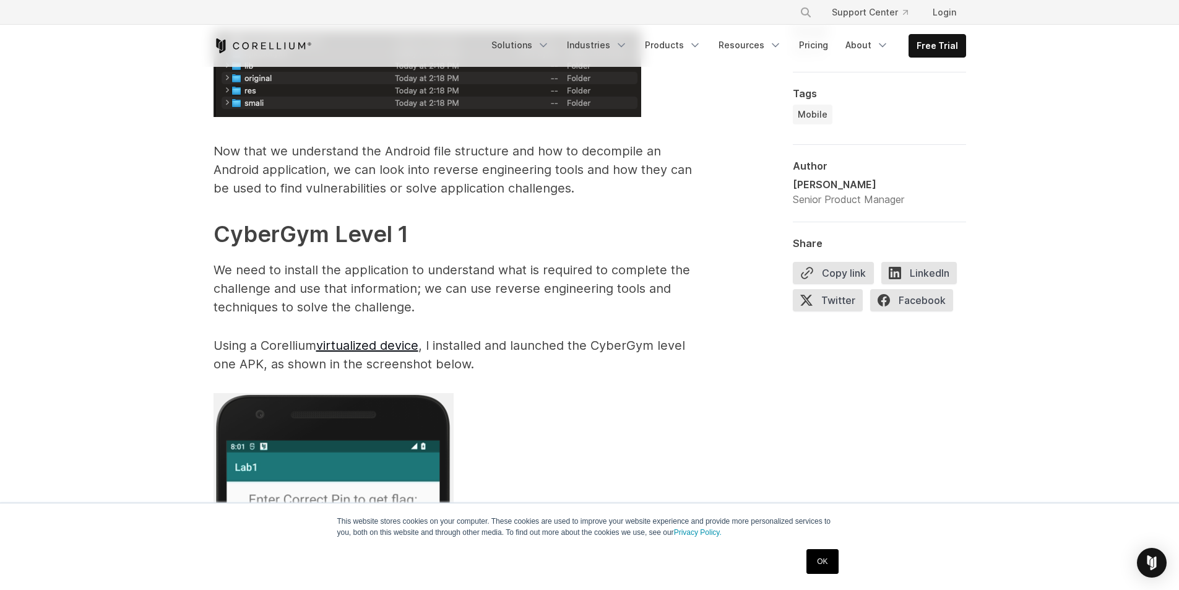
scroll to position [2229, 0]
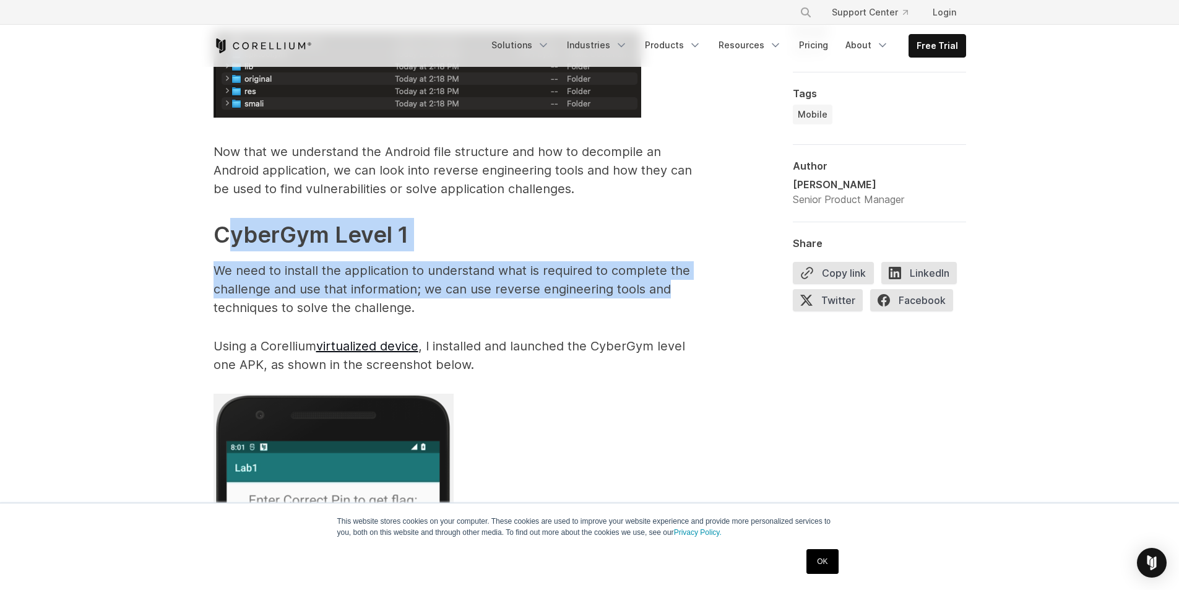
drag, startPoint x: 231, startPoint y: 234, endPoint x: 692, endPoint y: 296, distance: 464.7
click at [266, 277] on p "We need to install the application to understand what is required to complete t…" at bounding box center [461, 289] width 495 height 56
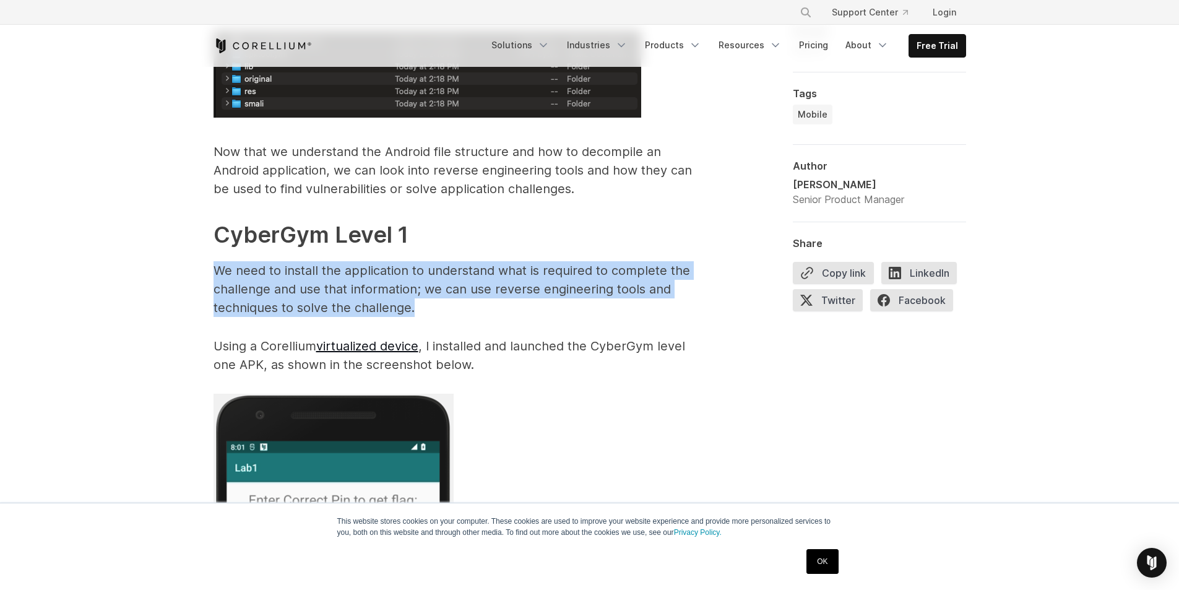
drag, startPoint x: 438, startPoint y: 305, endPoint x: 150, endPoint y: 255, distance: 292.7
click at [354, 312] on p "We need to install the application to understand what is required to complete t…" at bounding box center [461, 289] width 495 height 56
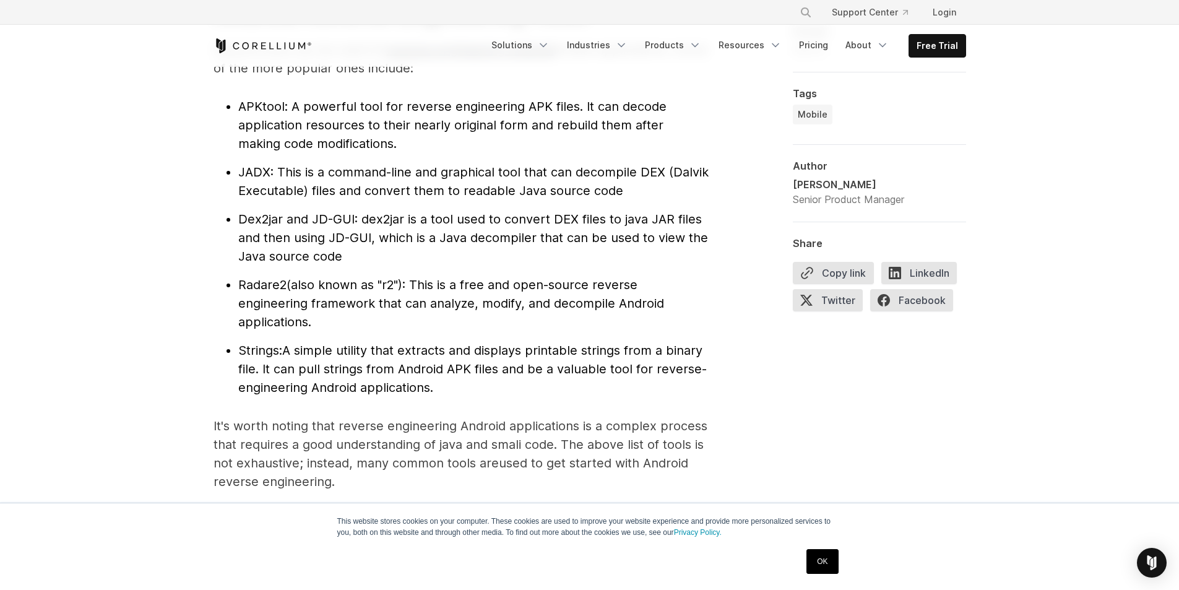
scroll to position [1176, 0]
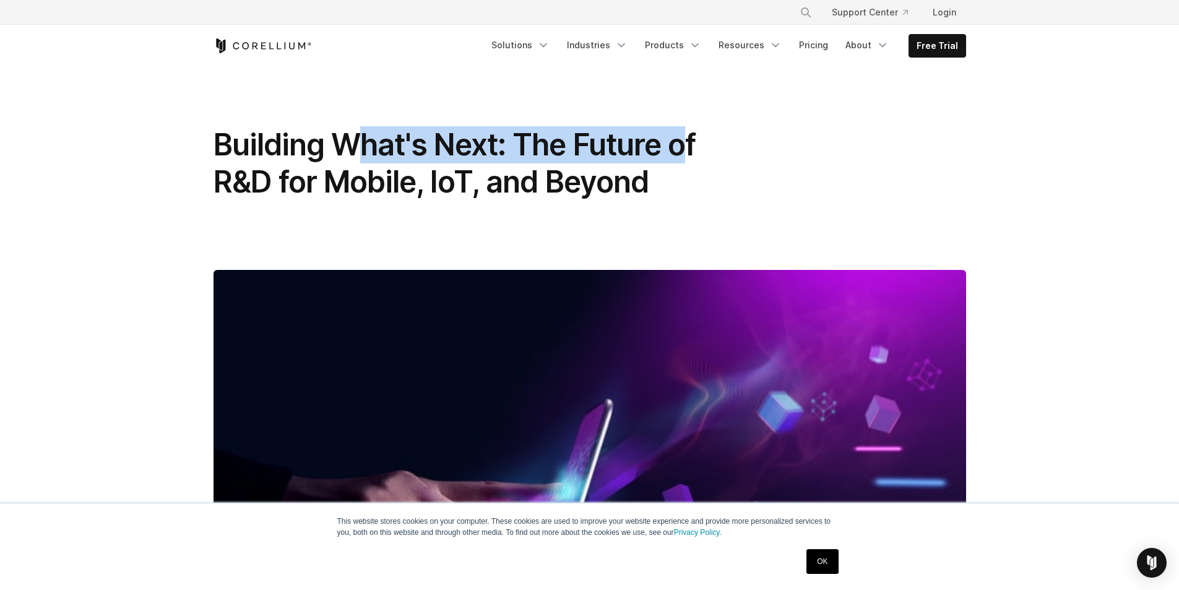
drag, startPoint x: 358, startPoint y: 136, endPoint x: 692, endPoint y: 162, distance: 334.7
click at [692, 162] on span "Building What's Next: The Future of R&D for Mobile, IoT, and Beyond" at bounding box center [455, 163] width 482 height 74
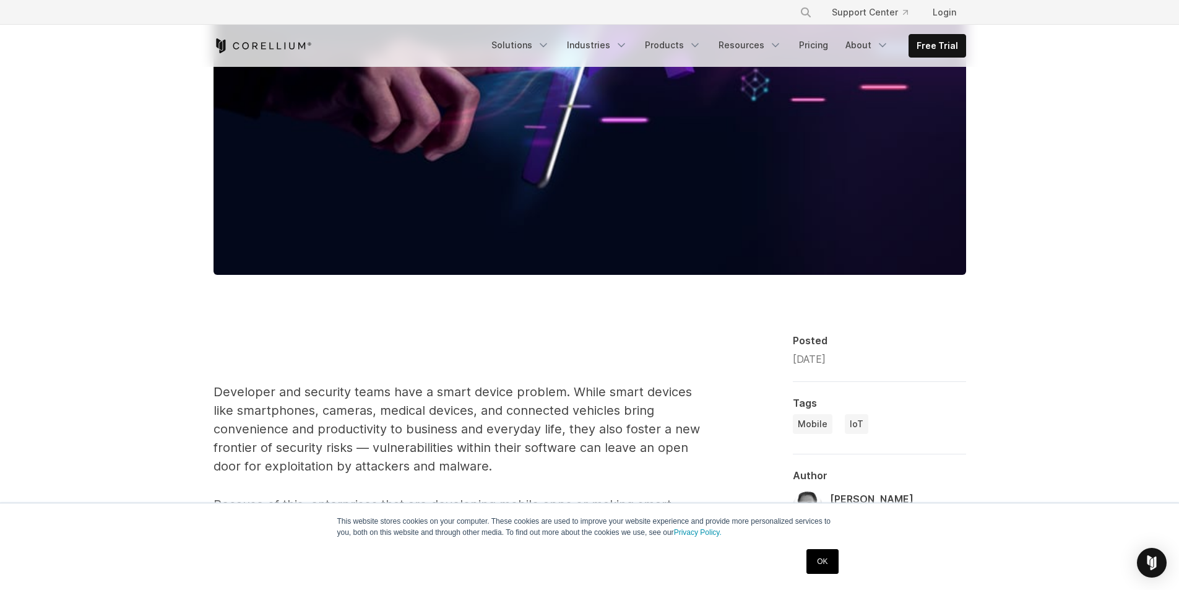
scroll to position [619, 0]
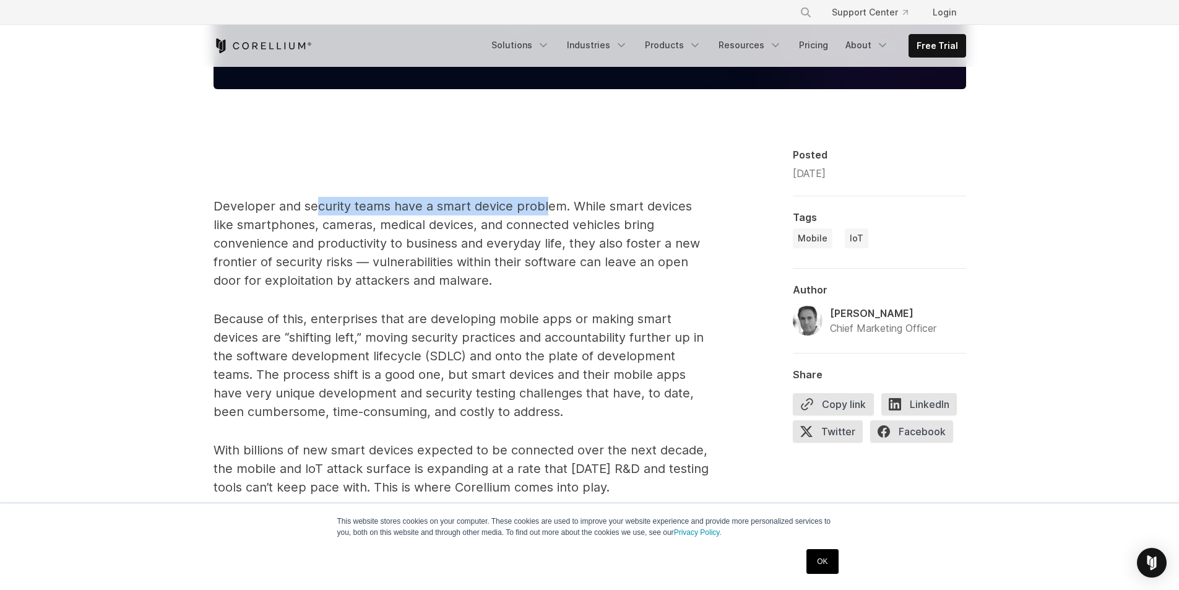
drag, startPoint x: 503, startPoint y: 196, endPoint x: 560, endPoint y: 196, distance: 57.0
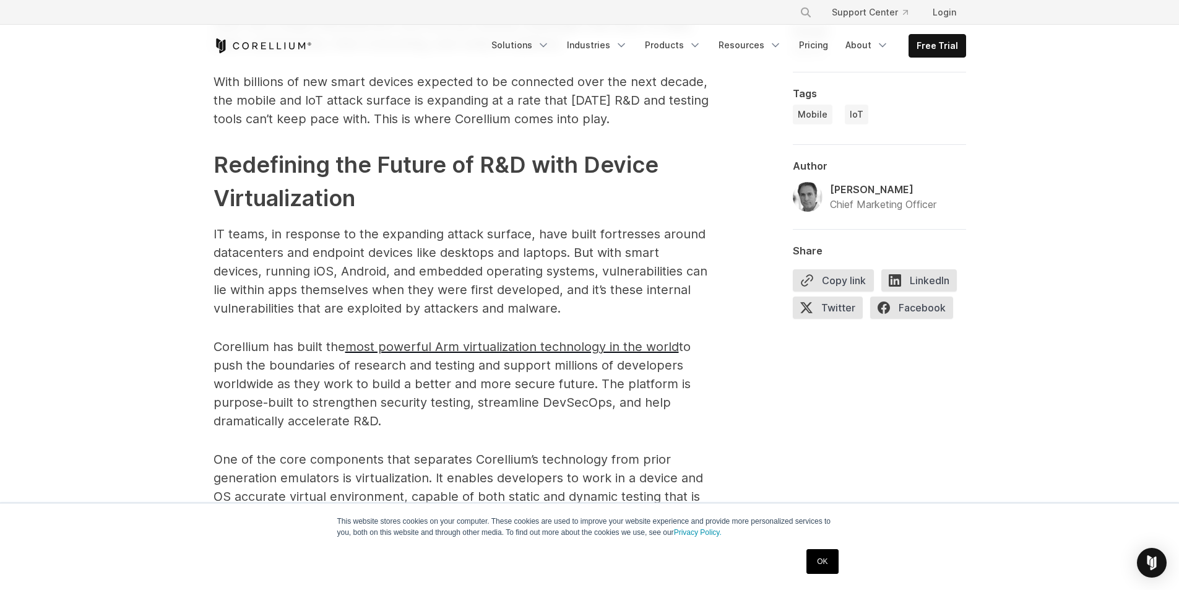
scroll to position [991, 0]
